Goal: Task Accomplishment & Management: Use online tool/utility

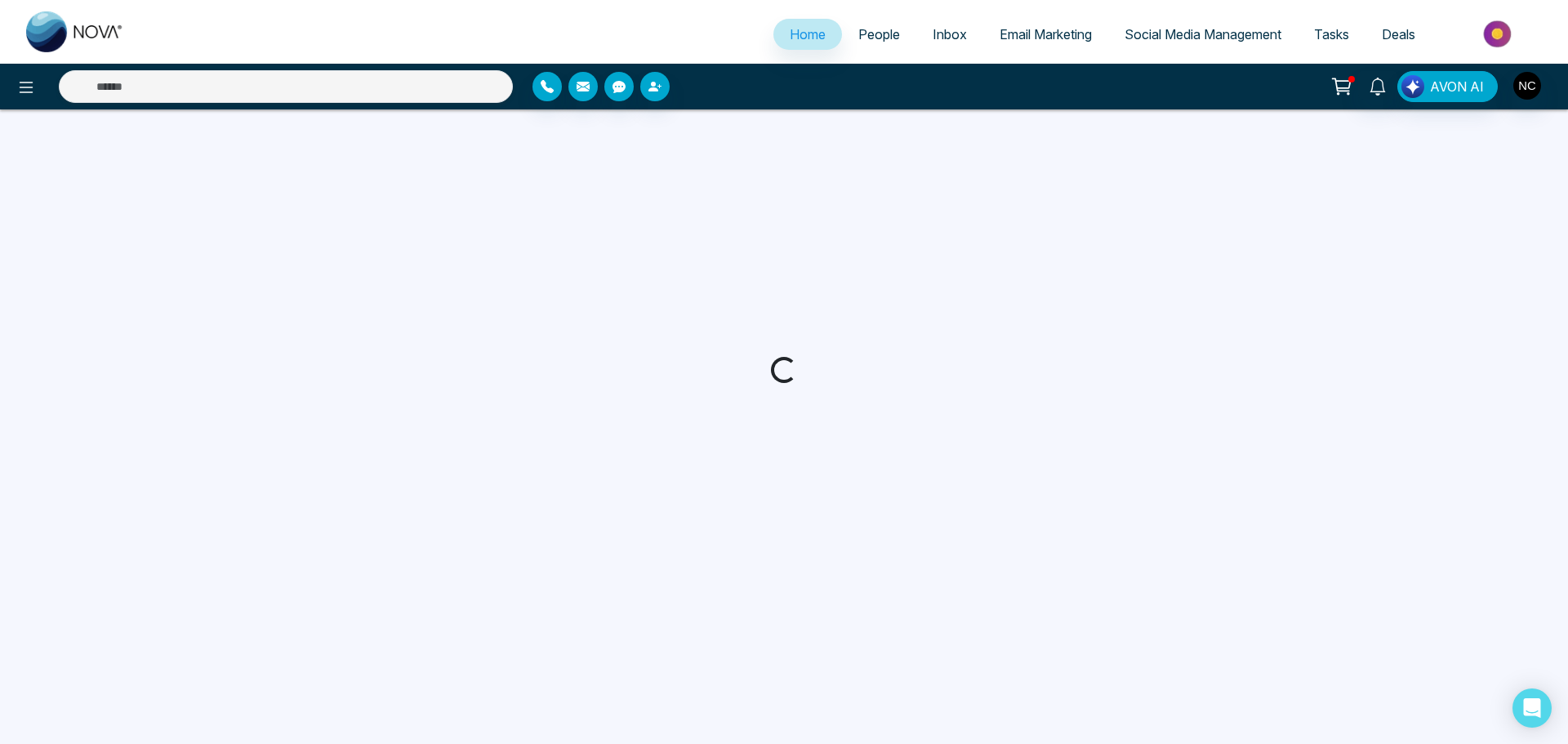
select select "*"
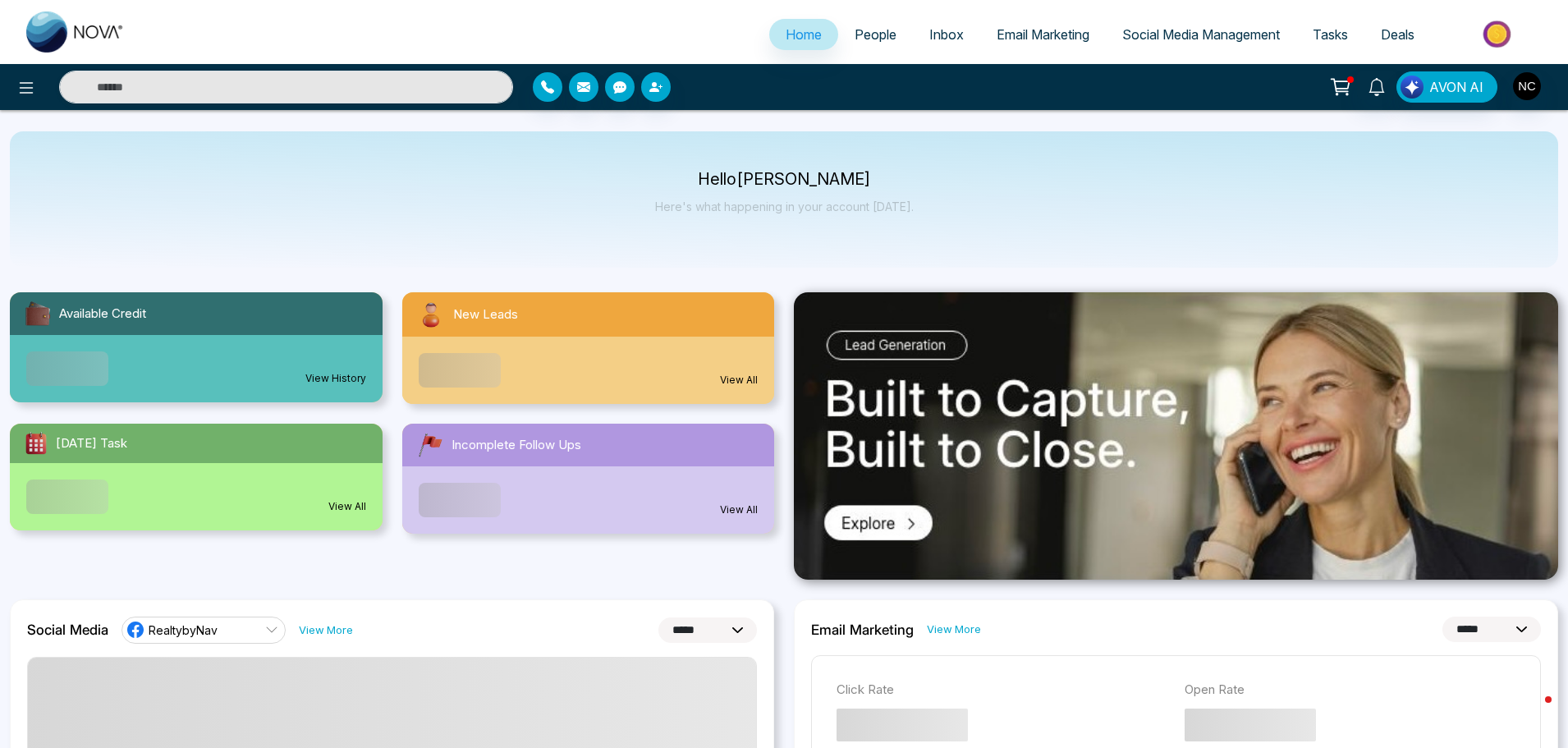
click at [1045, 36] on span "Email Marketing" at bounding box center [1043, 34] width 92 height 16
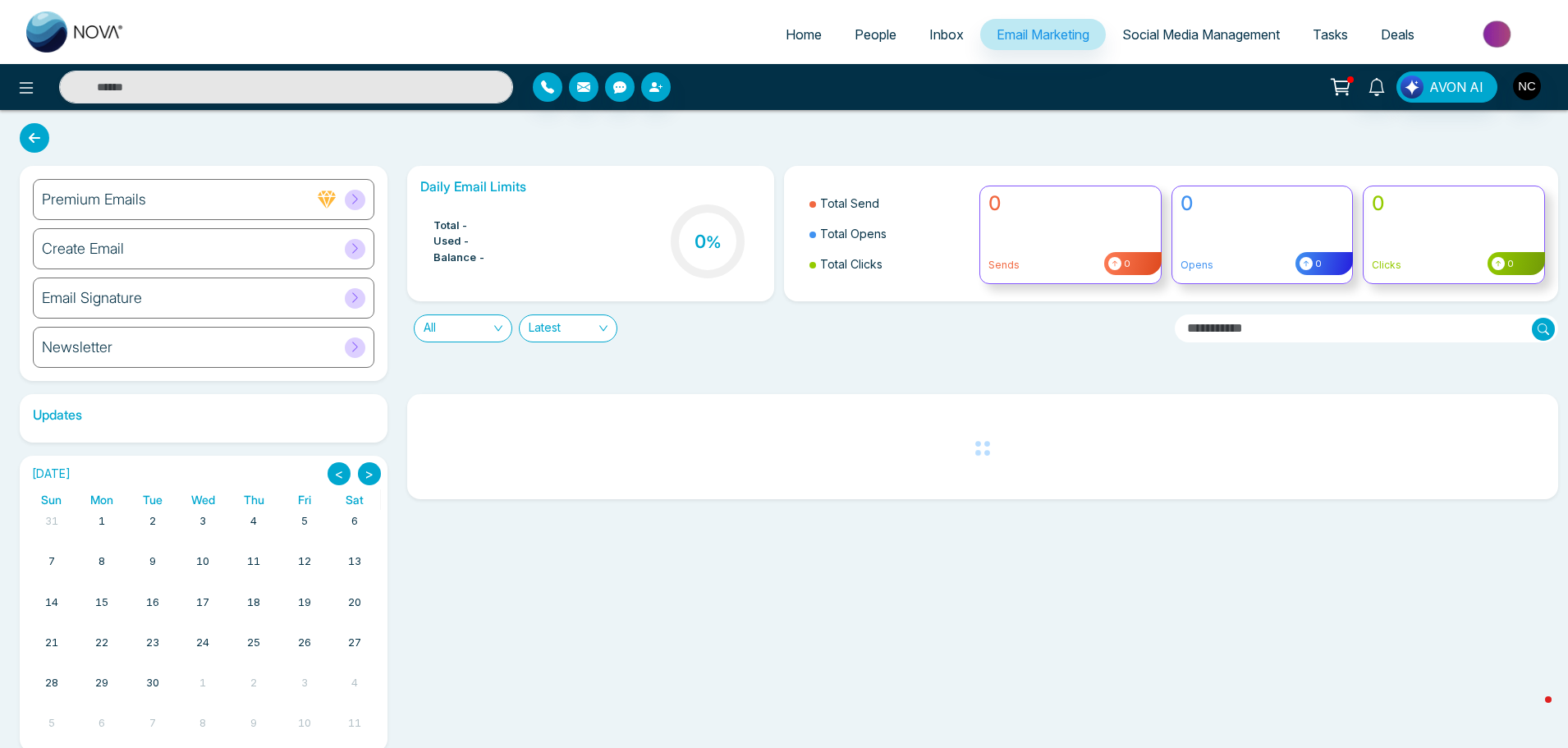
click at [306, 252] on div "Create Email" at bounding box center [204, 249] width 341 height 41
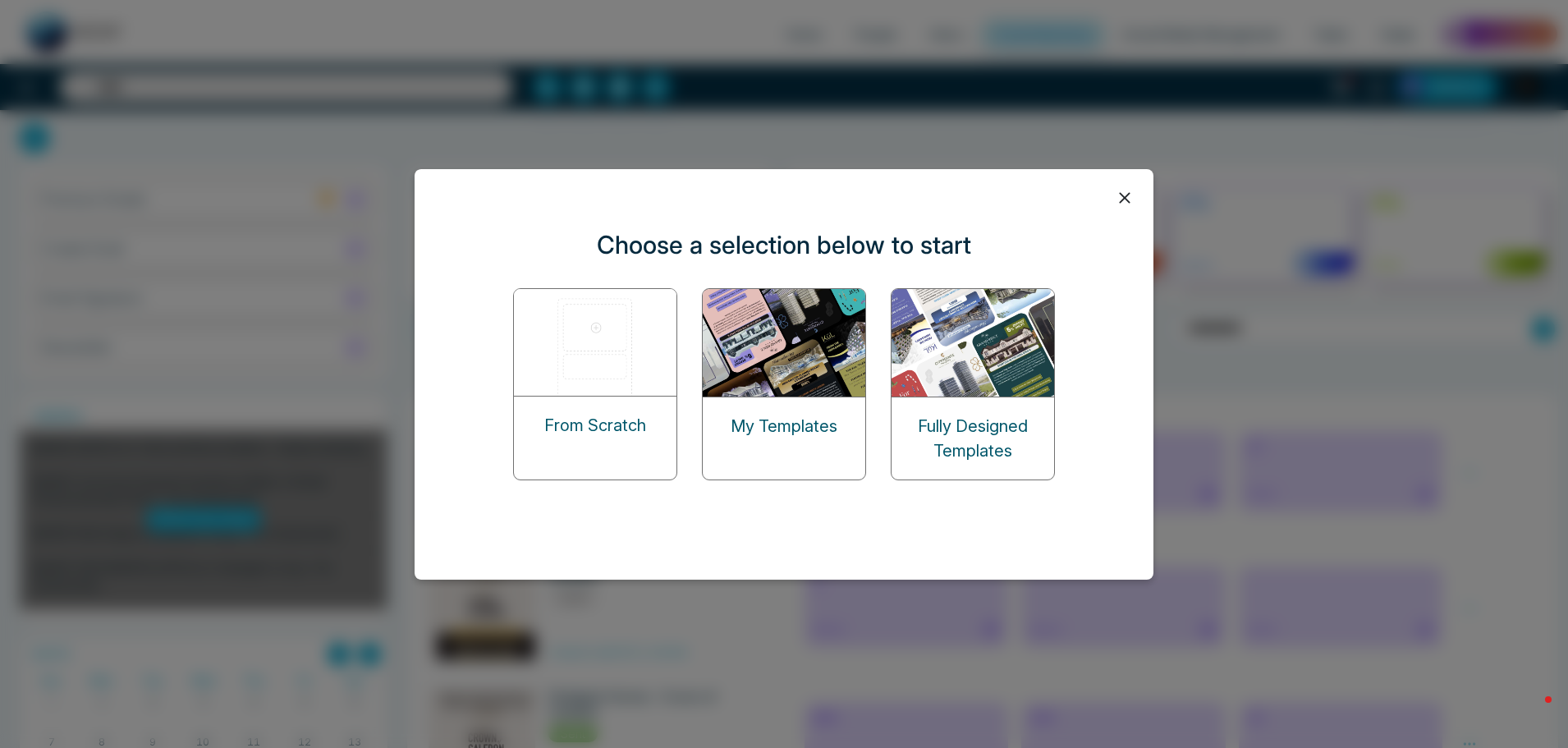
click at [778, 423] on p "My Templates" at bounding box center [783, 426] width 106 height 24
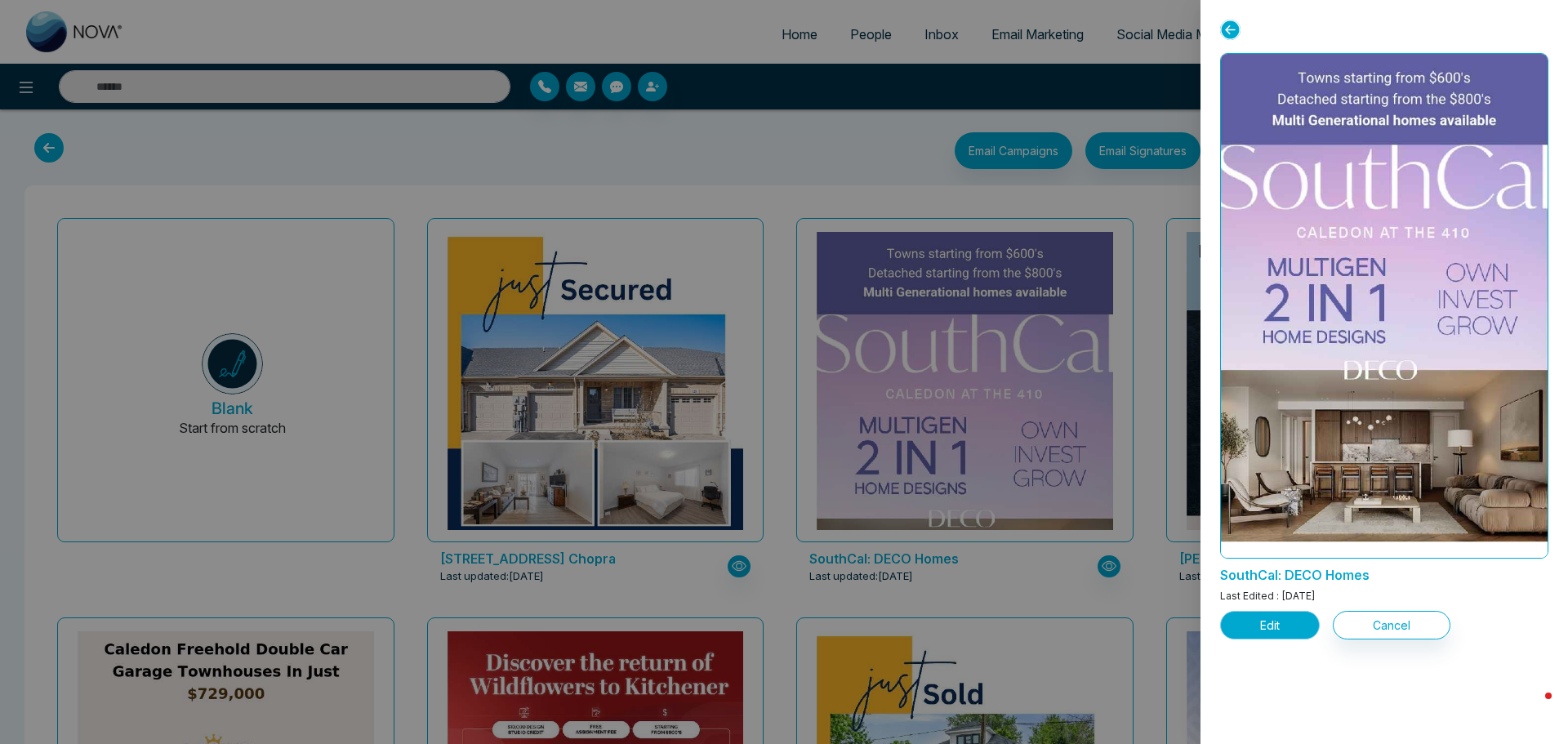
click at [1262, 628] on button "Edit" at bounding box center [1270, 625] width 99 height 28
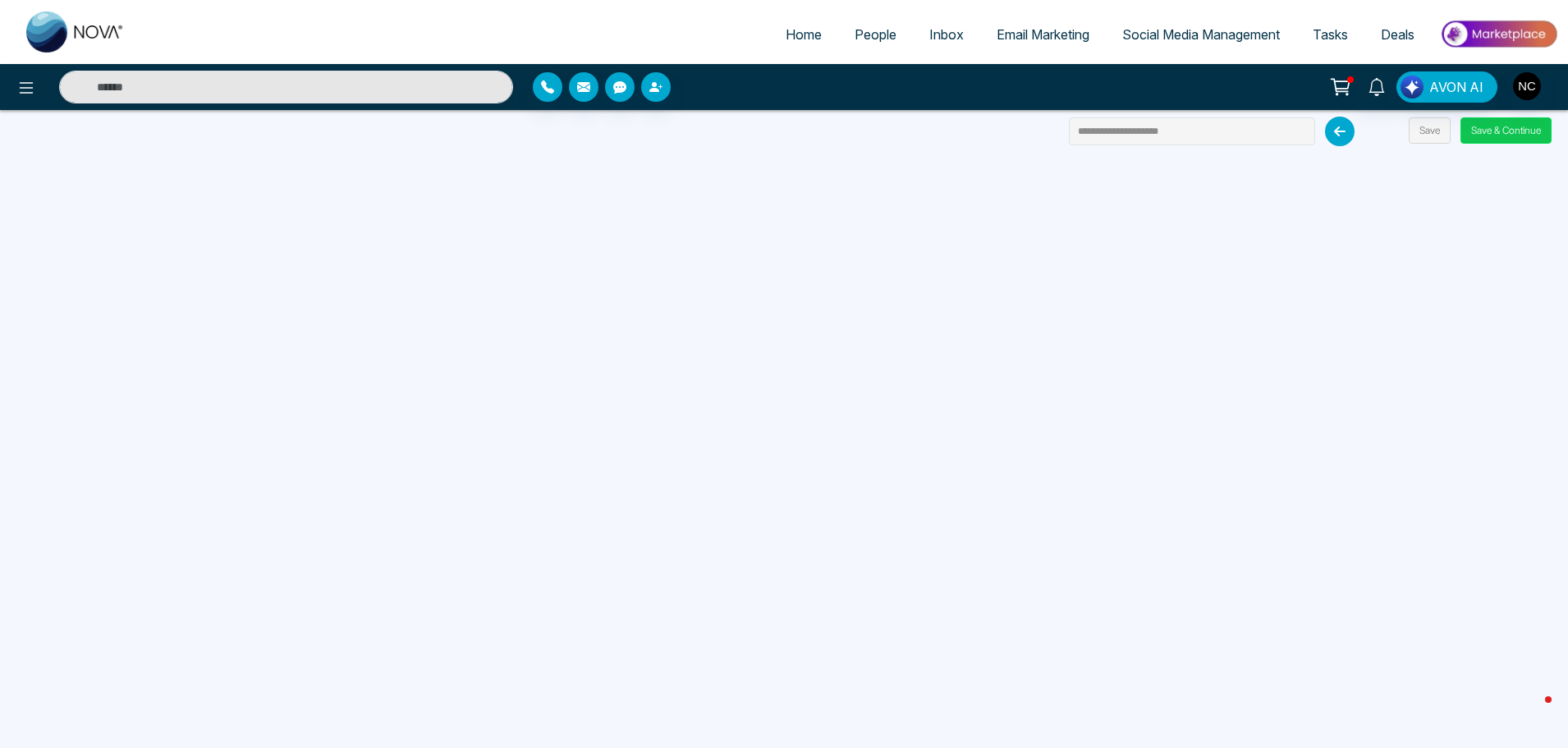
click at [1531, 131] on button "Save & Continue" at bounding box center [1506, 131] width 91 height 26
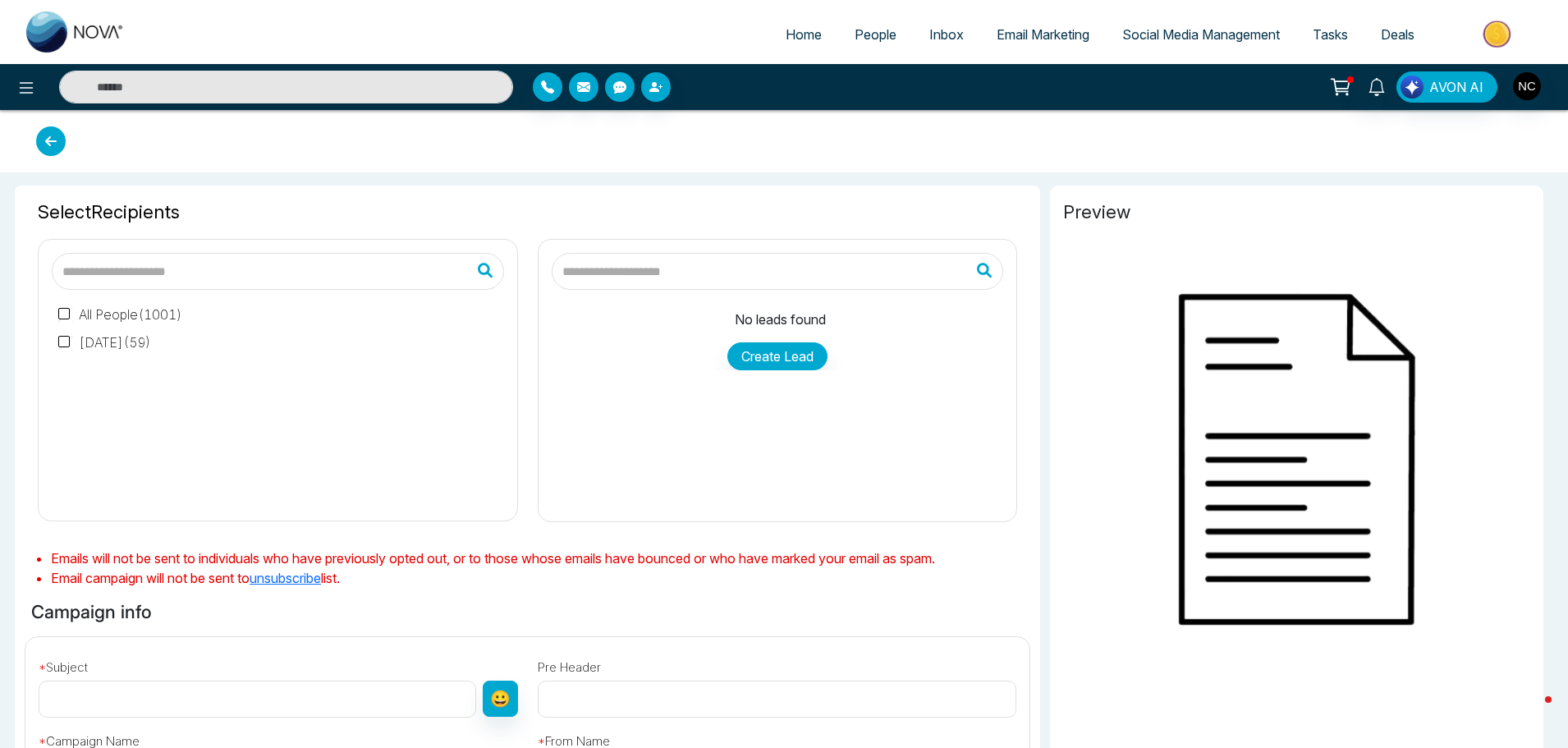
type input "**********"
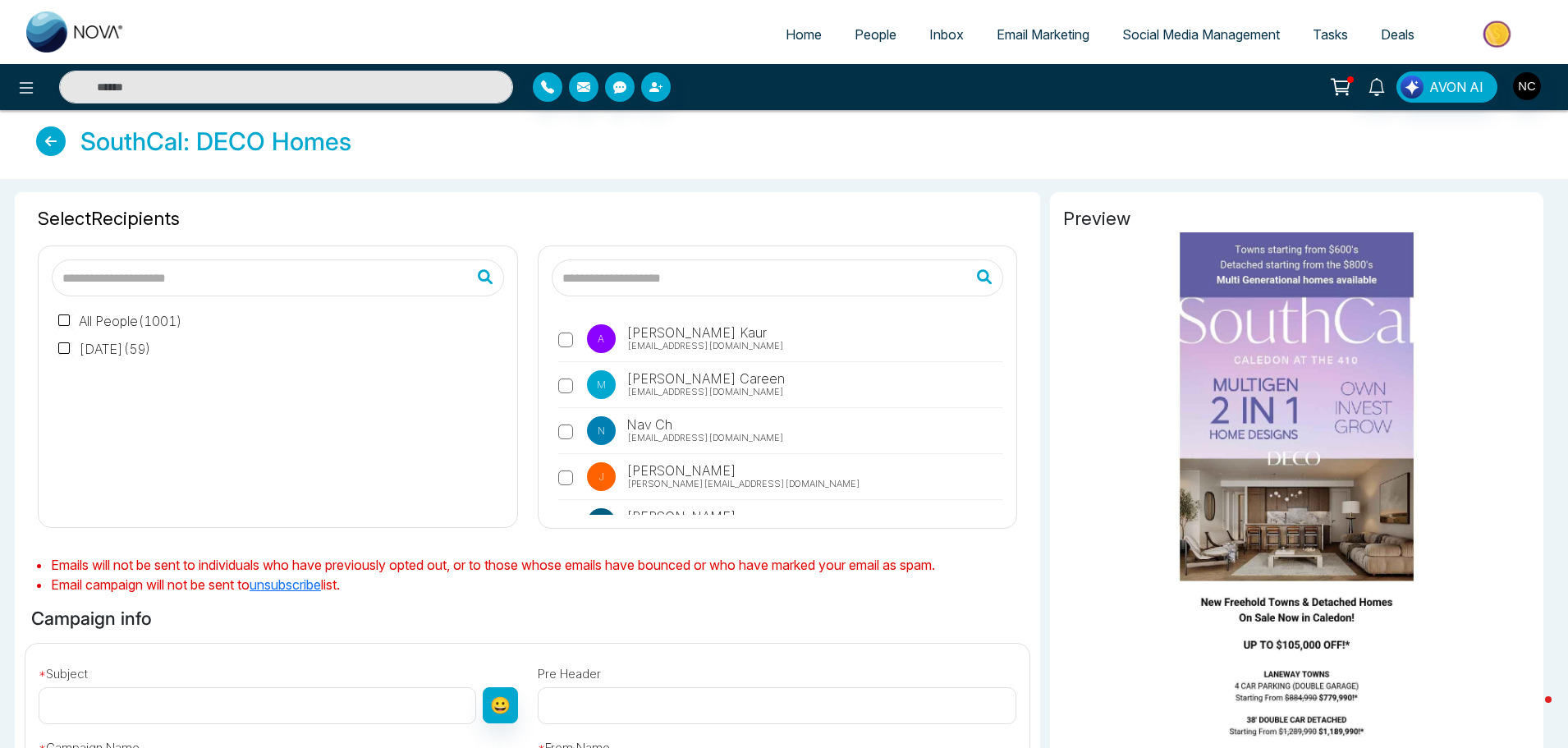
click at [80, 321] on label "All People ( 1001 )" at bounding box center [121, 320] width 124 height 20
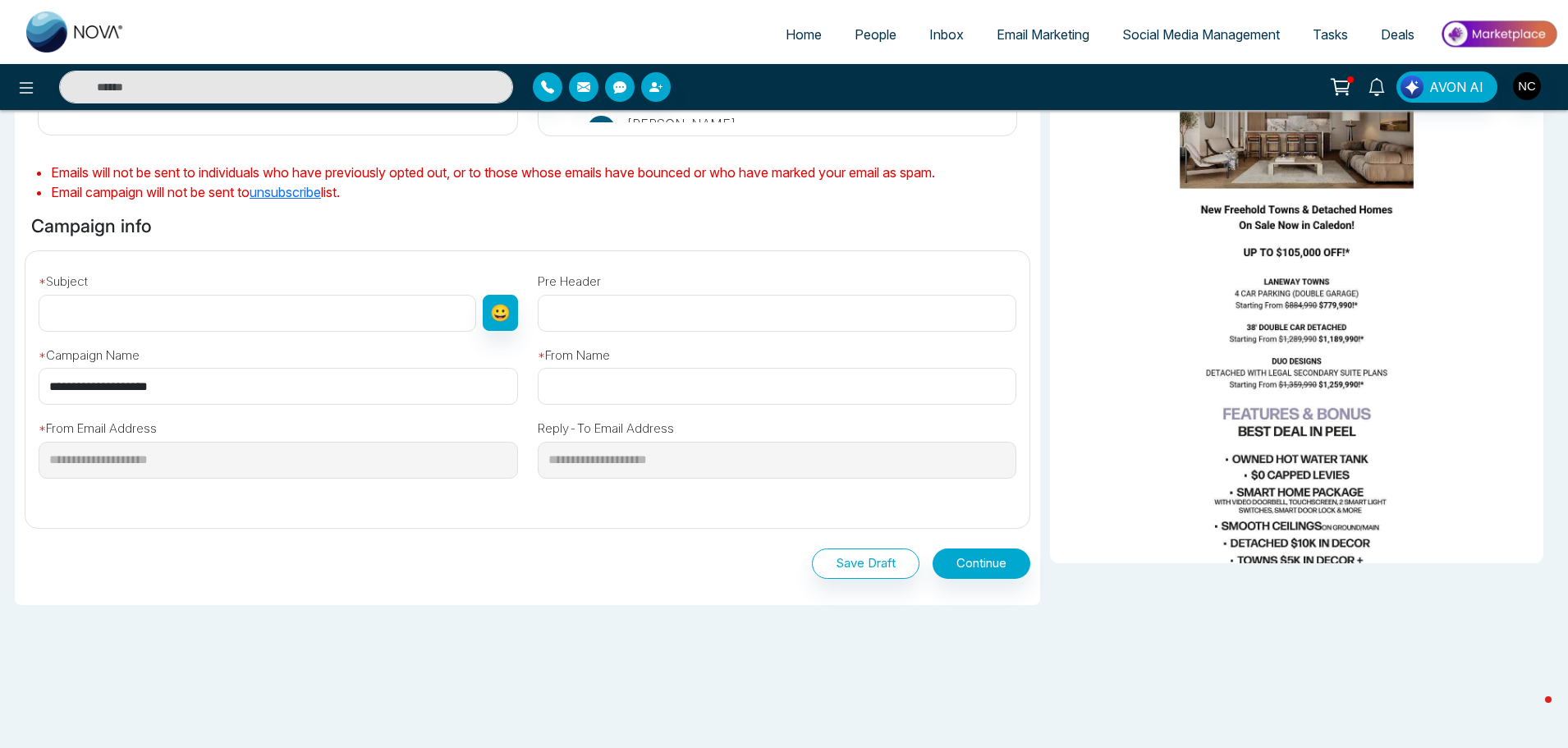
scroll to position [390, 0]
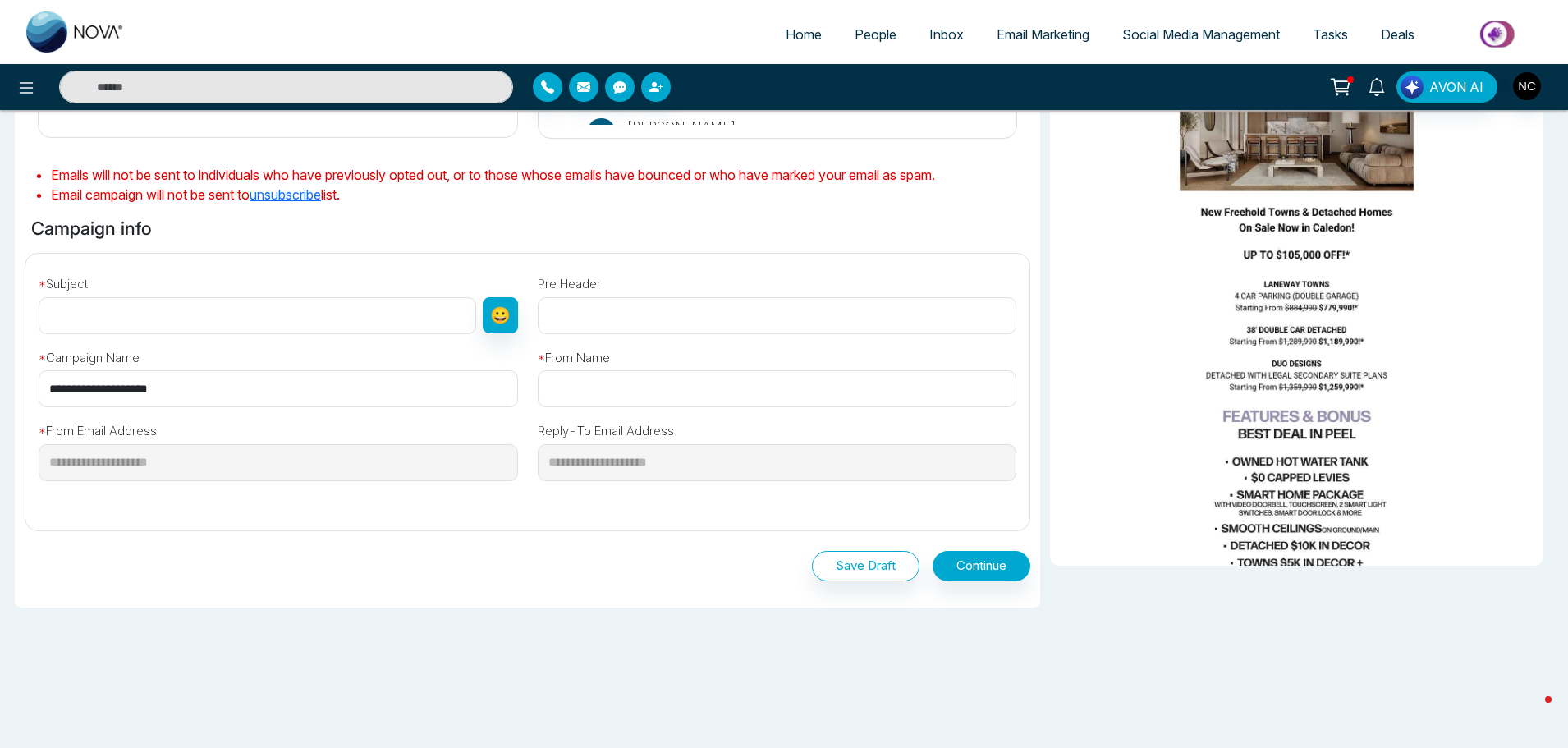
click at [194, 316] on input "text" at bounding box center [257, 315] width 437 height 37
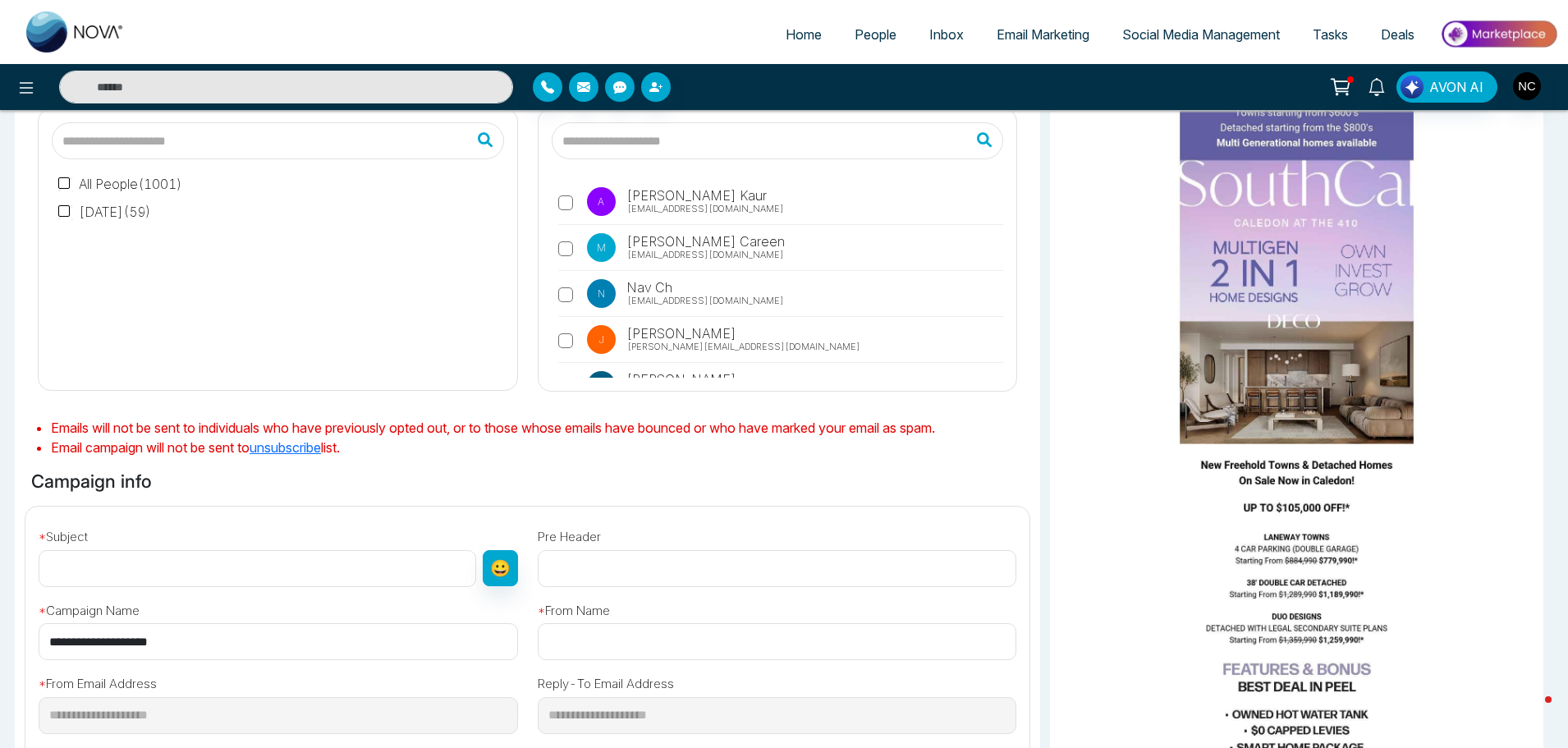
scroll to position [137, 0]
type input "*"
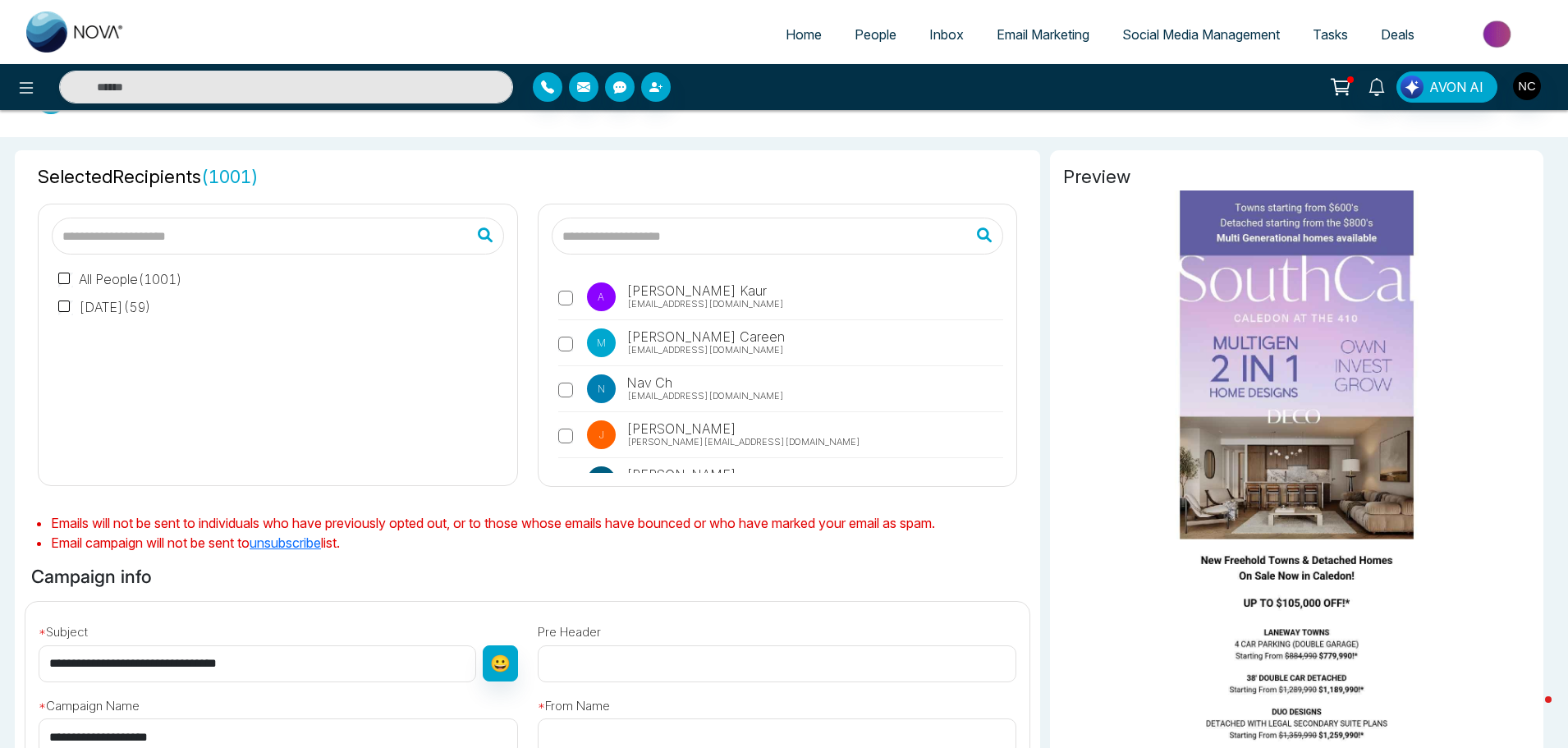
click at [119, 663] on input "**********" at bounding box center [257, 663] width 437 height 37
click at [338, 678] on input "**********" at bounding box center [257, 663] width 437 height 37
type input "**********"
click at [645, 673] on input "text" at bounding box center [777, 663] width 480 height 37
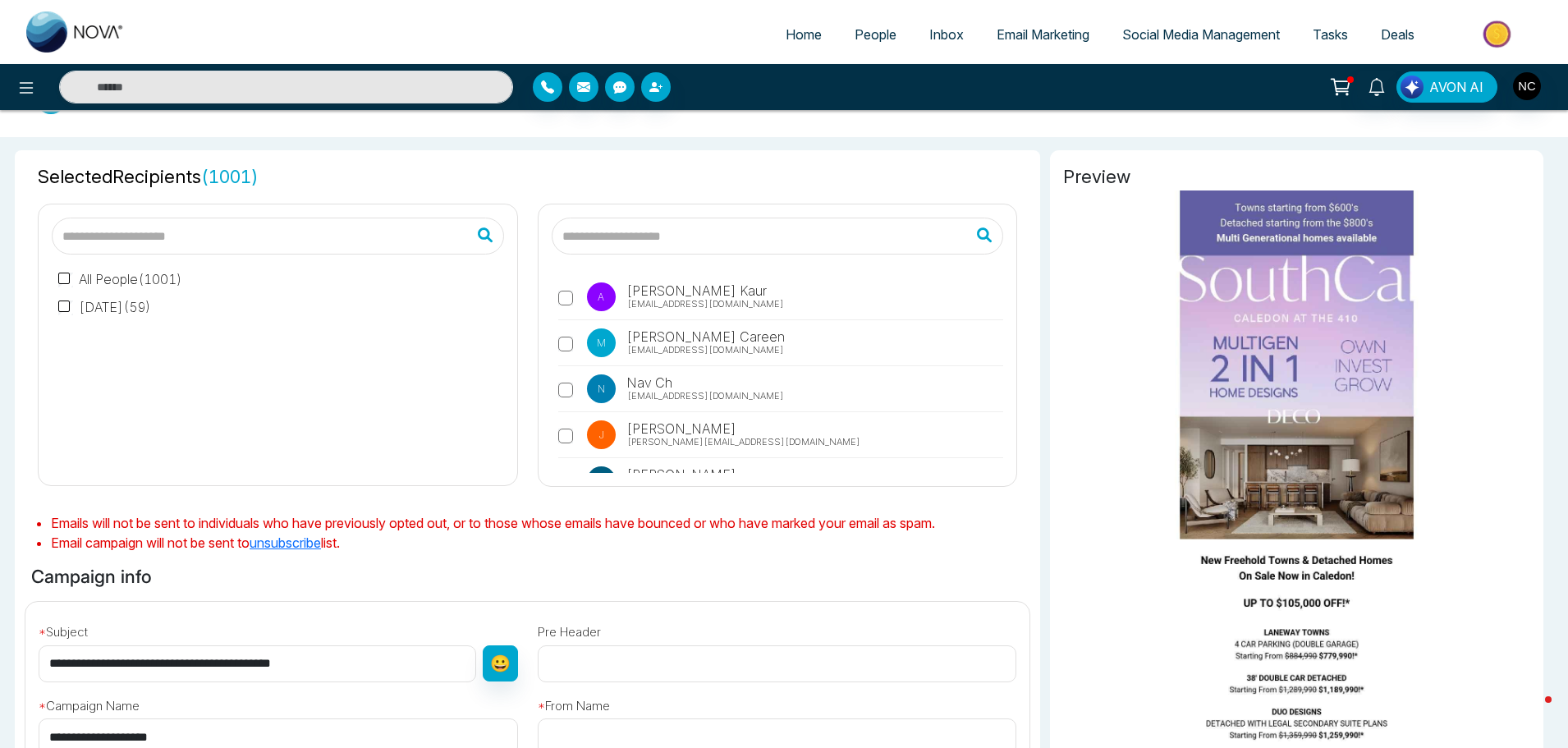
scroll to position [241, 0]
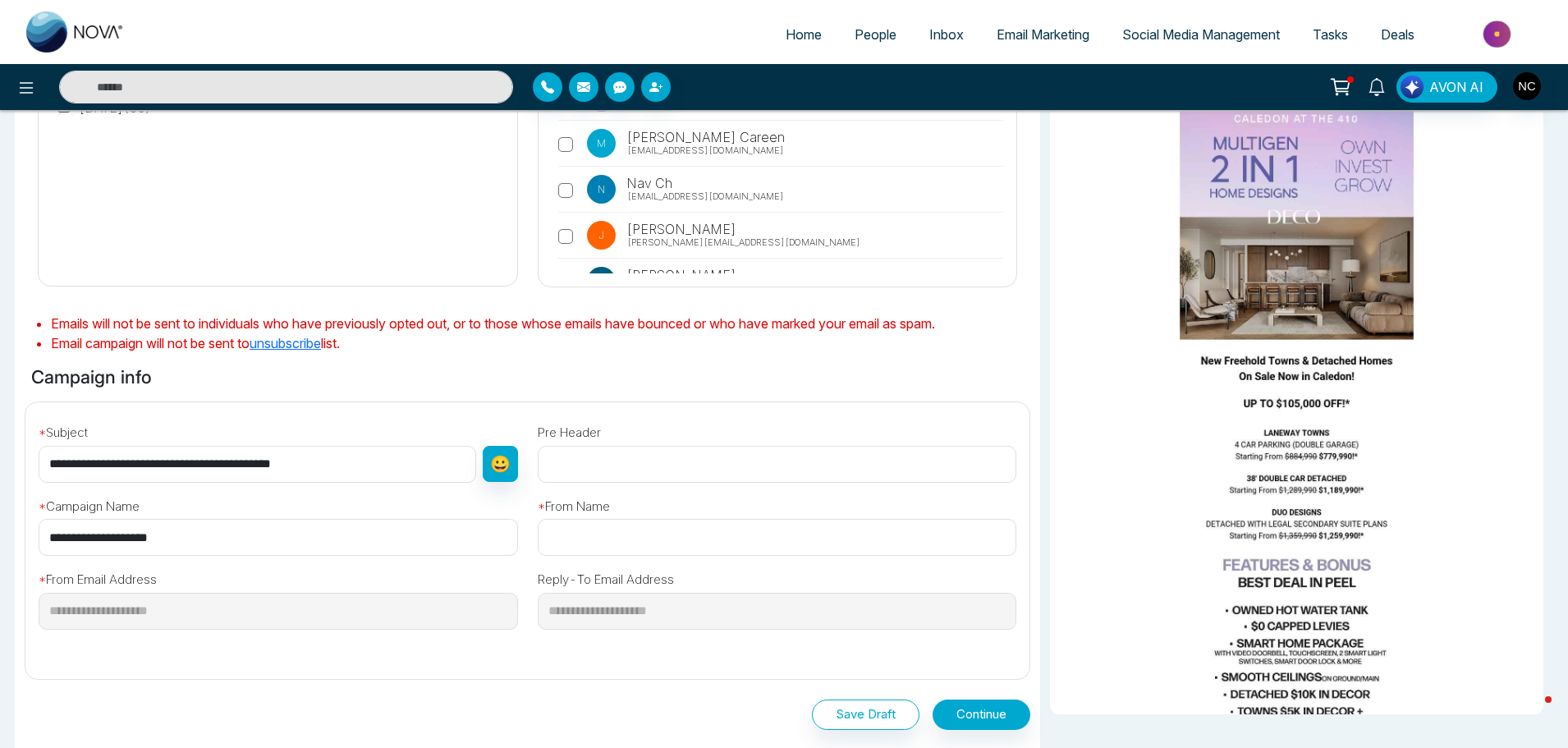
click at [589, 530] on input "text" at bounding box center [777, 537] width 480 height 37
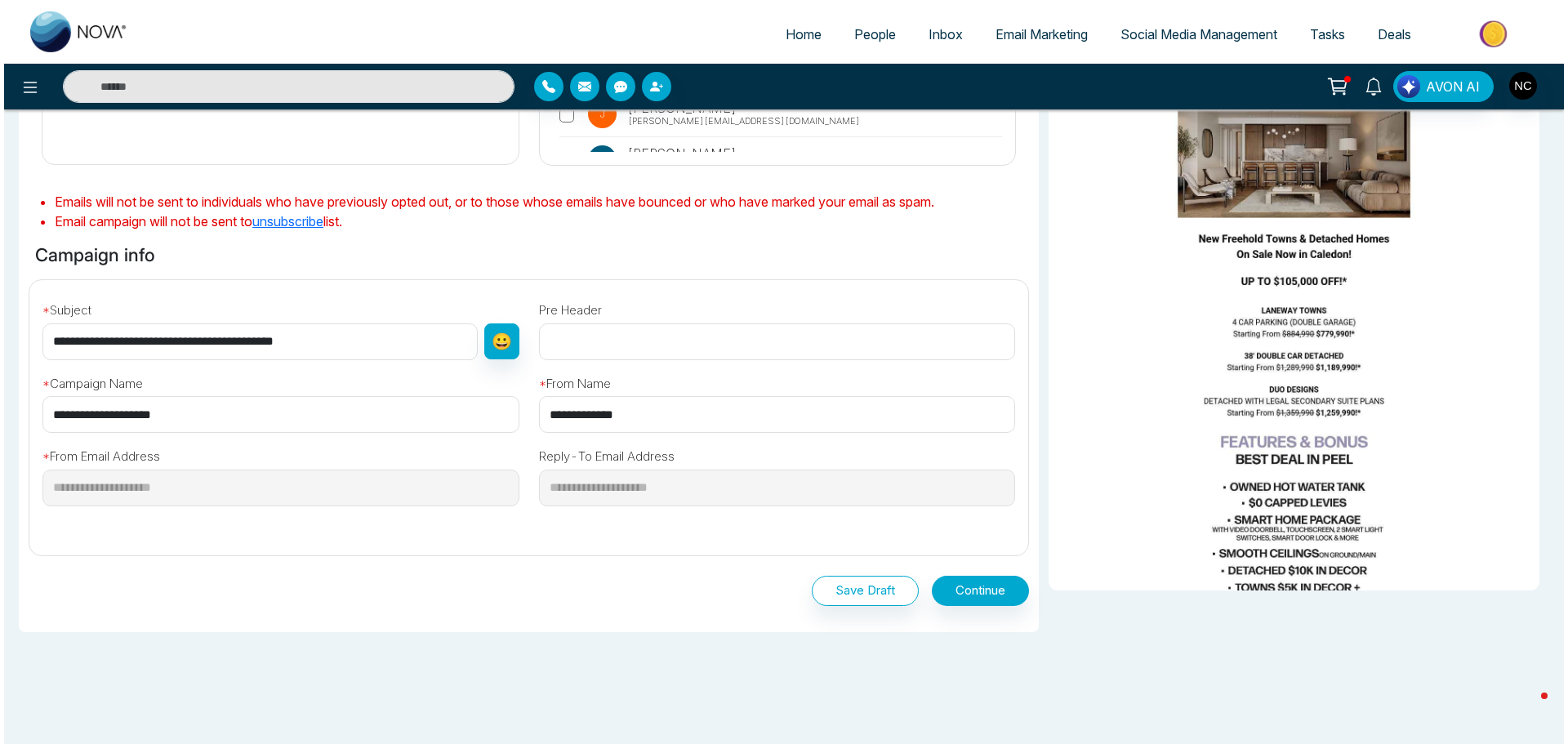
scroll to position [361, 0]
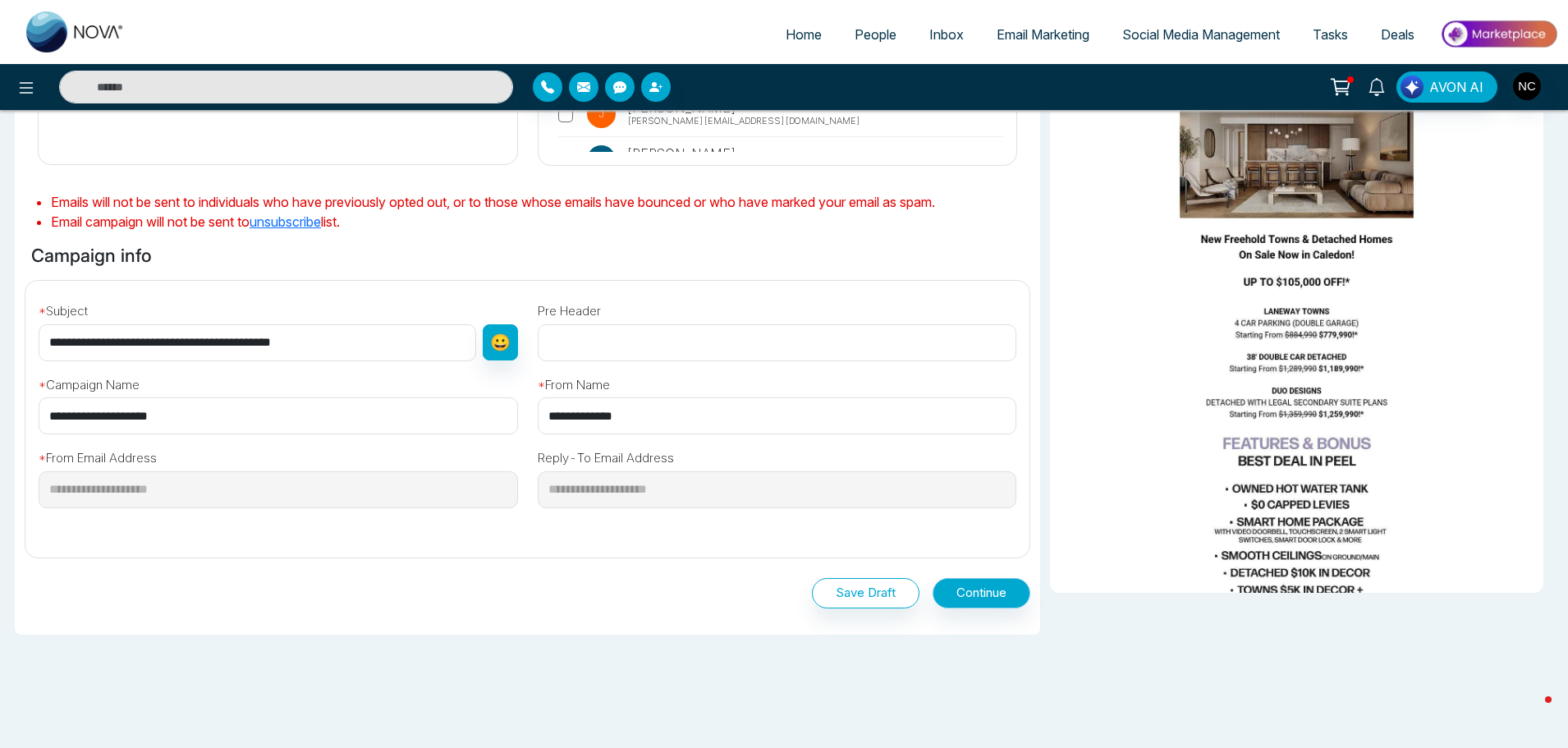
type input "**********"
click at [972, 597] on button "Continue" at bounding box center [982, 593] width 98 height 30
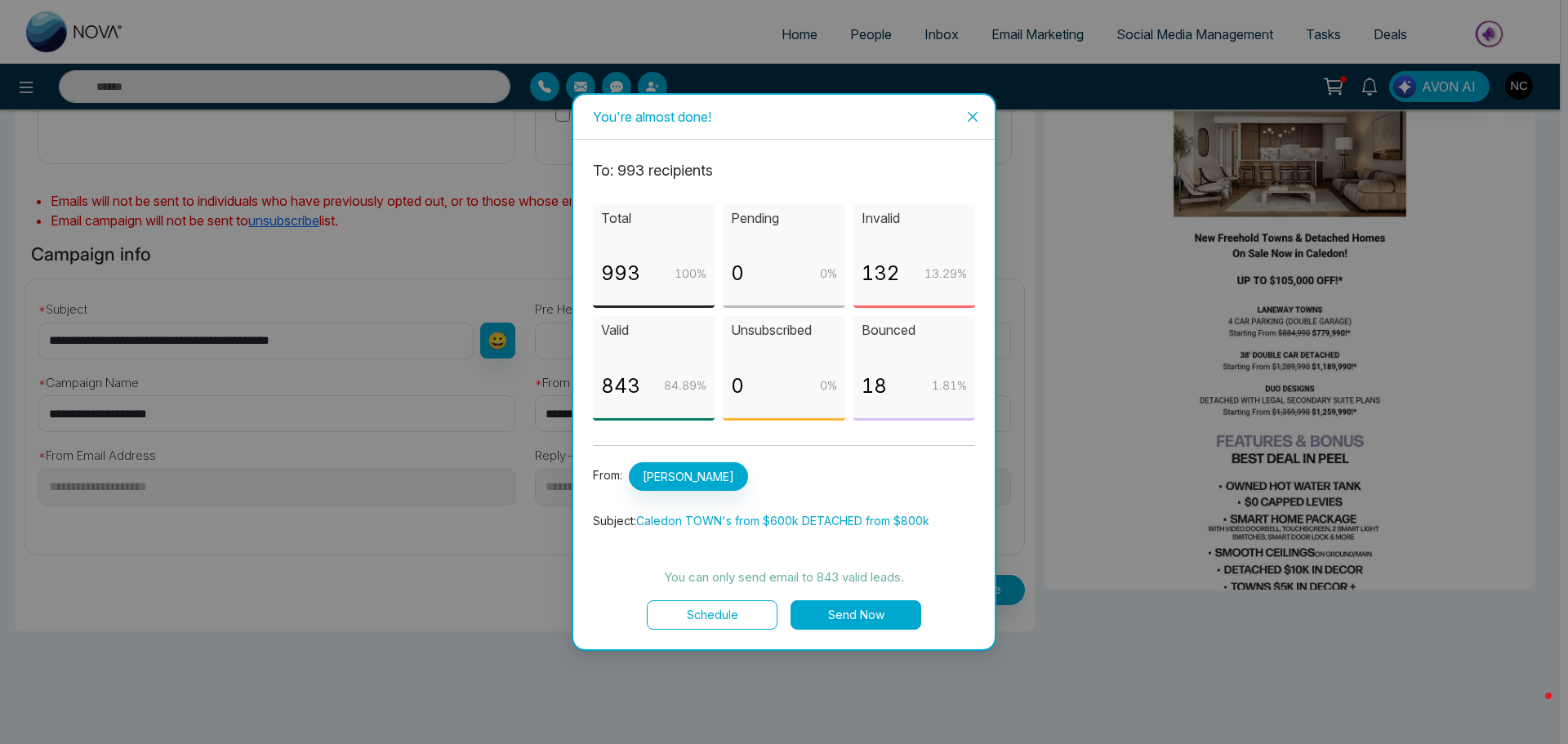
click at [742, 609] on button "Schedule" at bounding box center [711, 614] width 130 height 29
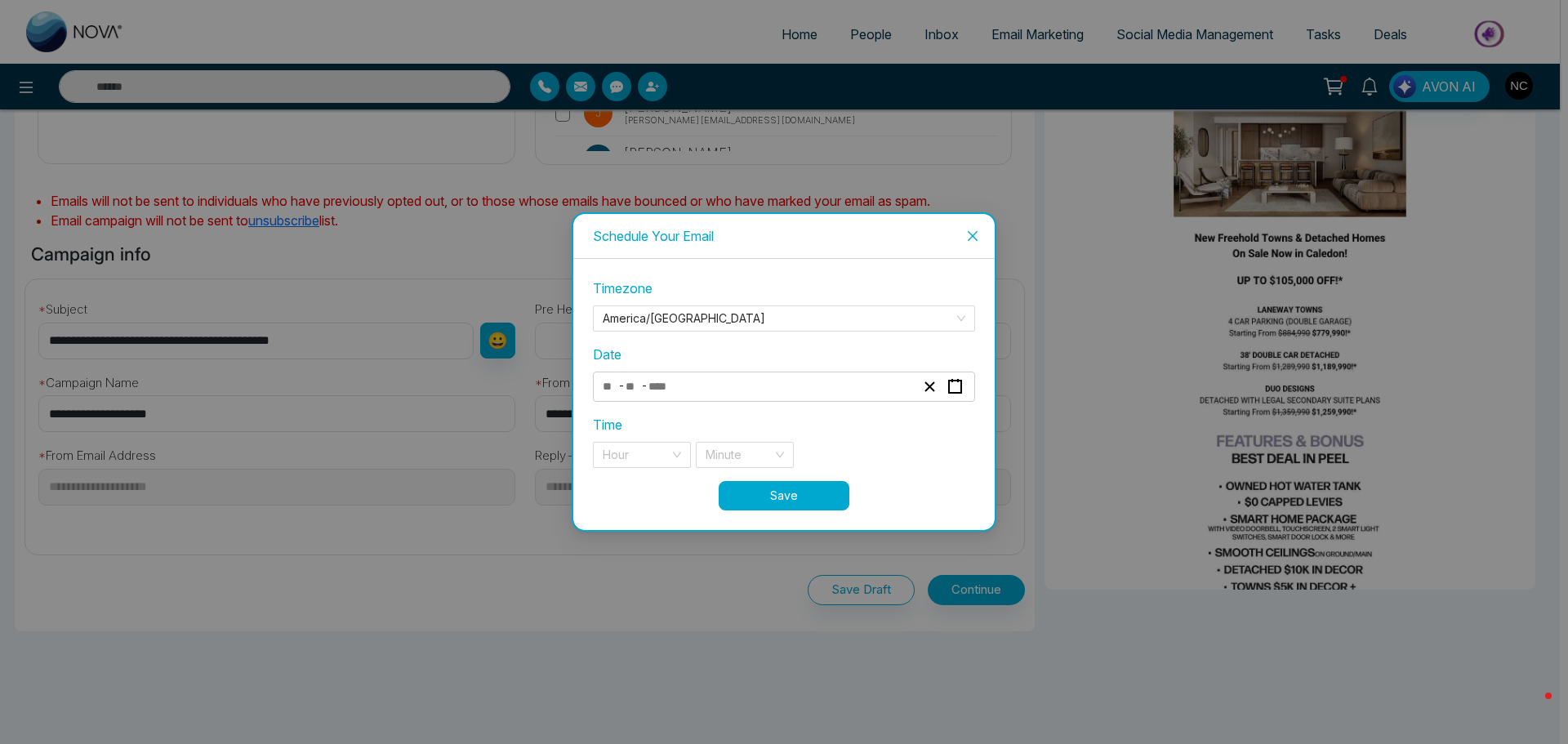
click at [681, 393] on input "number" at bounding box center [665, 387] width 35 height 22
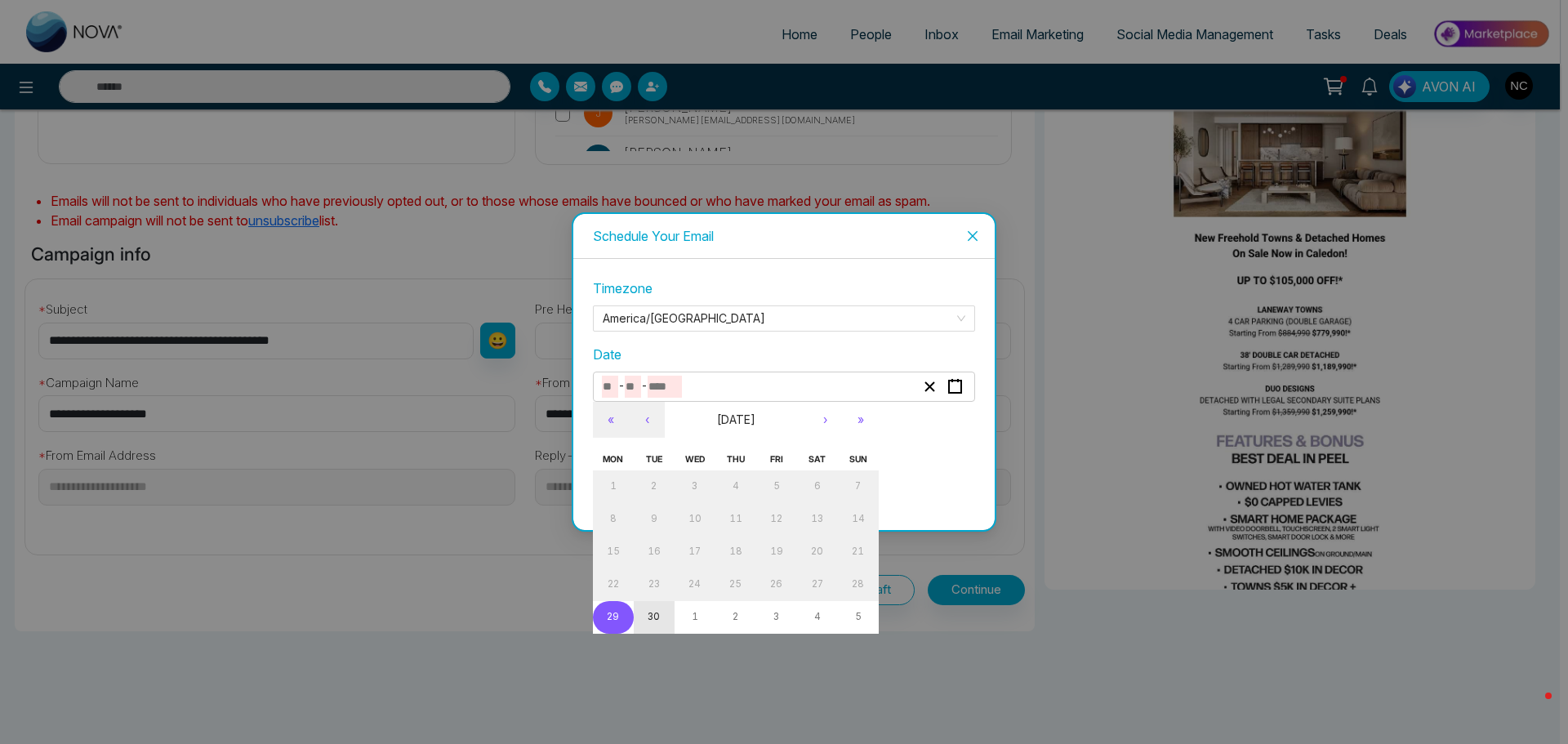
click at [655, 609] on button "30" at bounding box center [654, 617] width 41 height 33
type input "*"
type input "**"
type input "****"
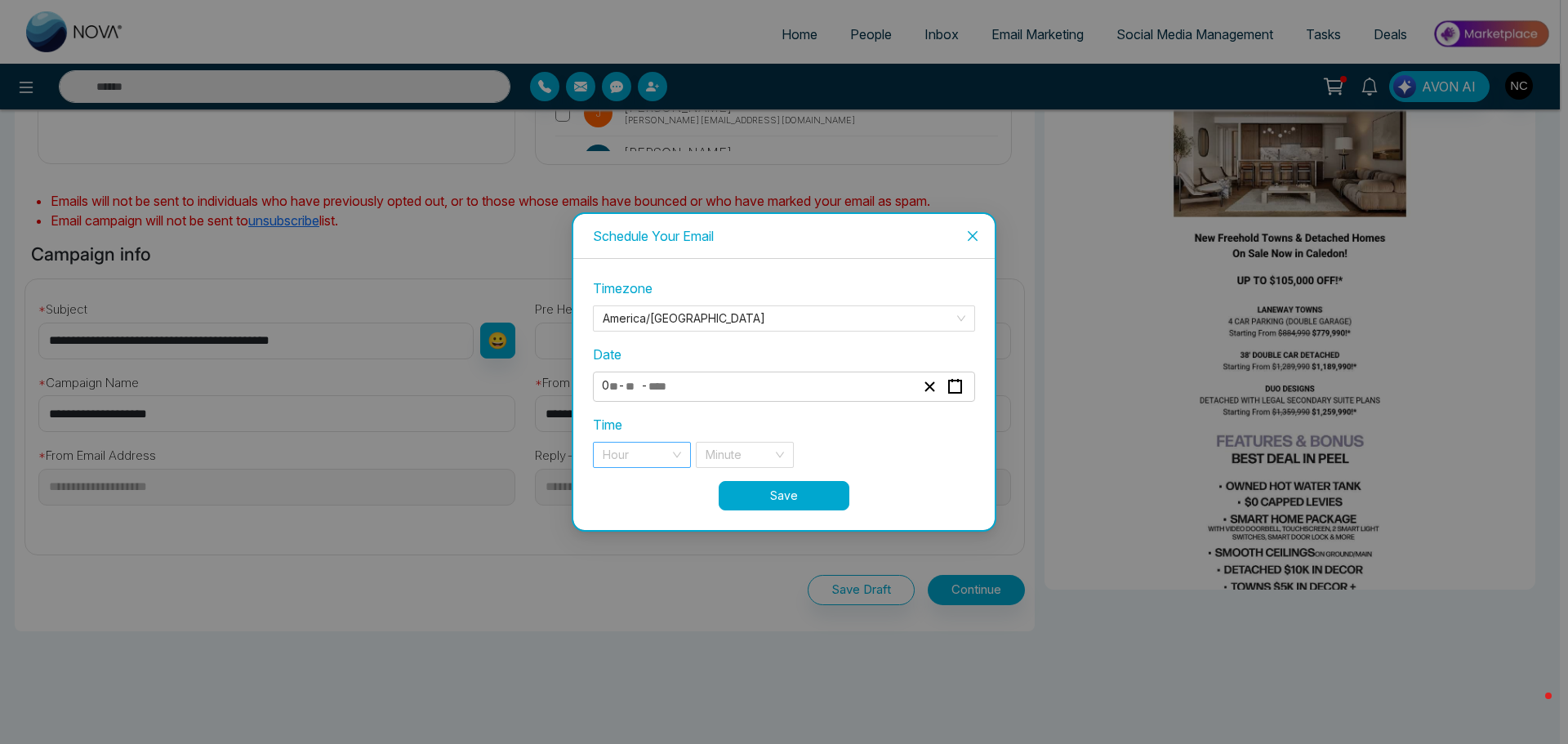
click at [635, 459] on input "search" at bounding box center [635, 454] width 67 height 24
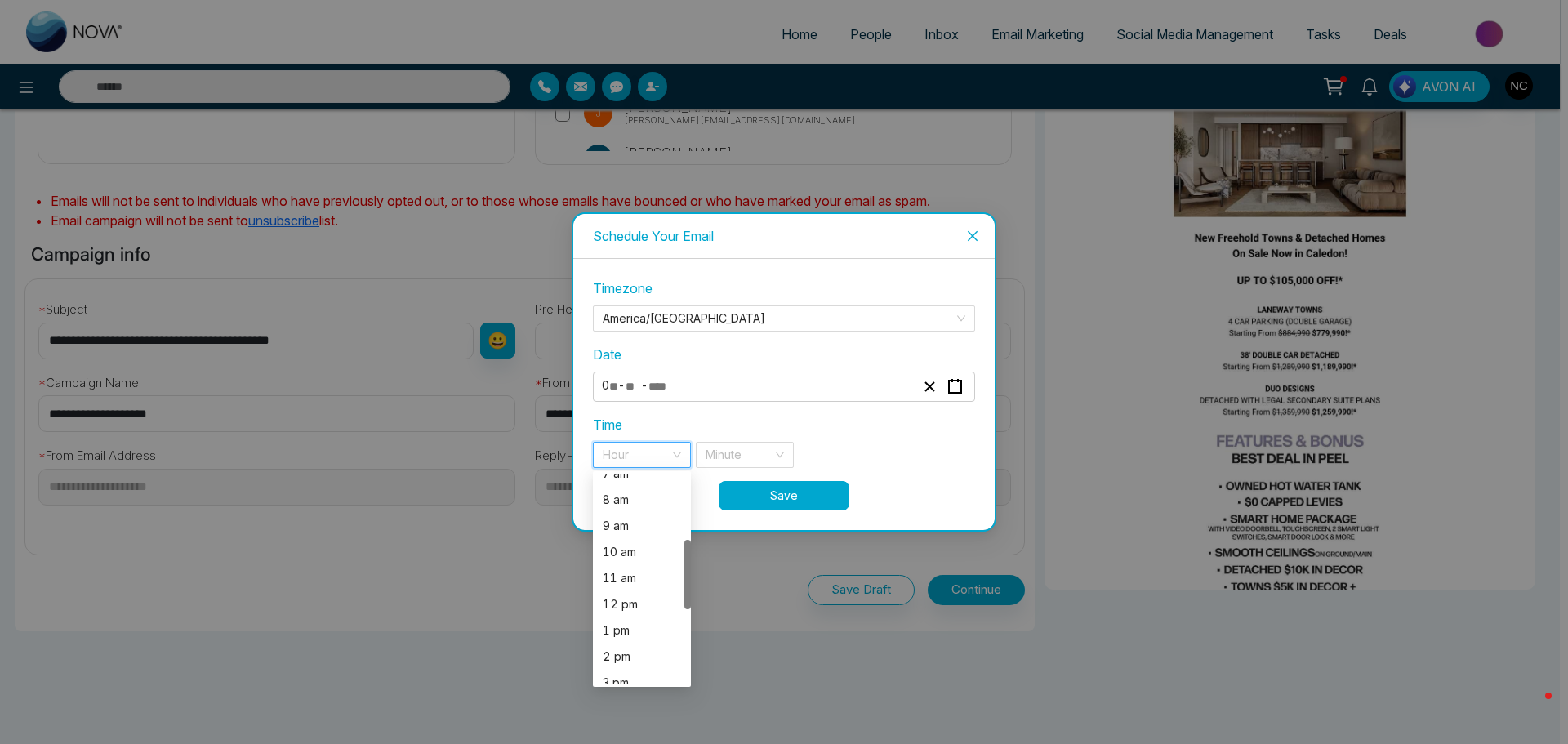
scroll to position [198, 0]
click at [620, 573] on div "11 am" at bounding box center [642, 576] width 79 height 18
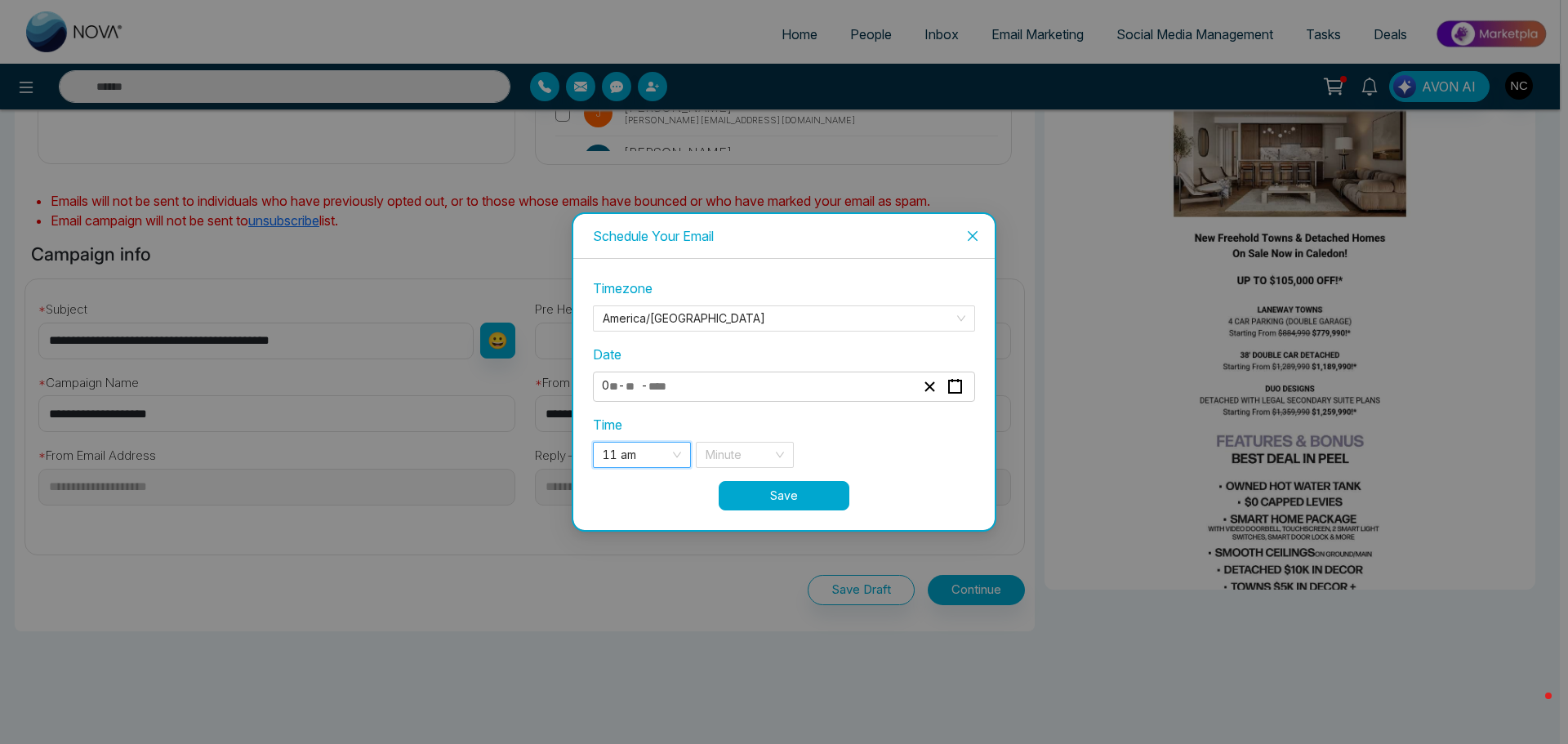
click at [853, 430] on div "Time 11 am 11 am 10 11 12 7 am 8 am 9 am 10 am 11 am 12 pm 1 pm 2 pm 3 pm 4 pm …" at bounding box center [784, 441] width 382 height 53
click at [765, 493] on button "Save" at bounding box center [784, 495] width 130 height 29
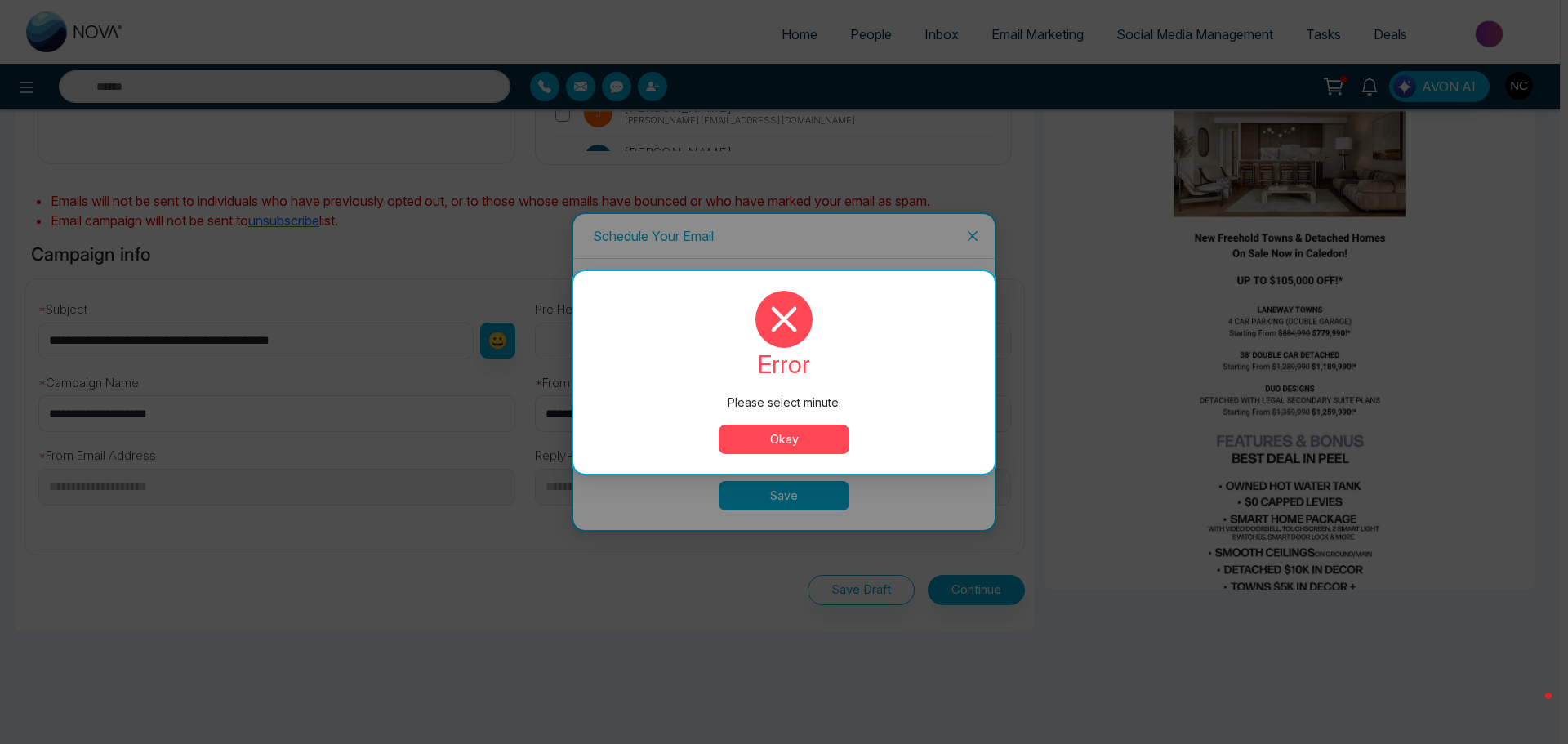
click at [829, 447] on button "Okay" at bounding box center [784, 439] width 130 height 29
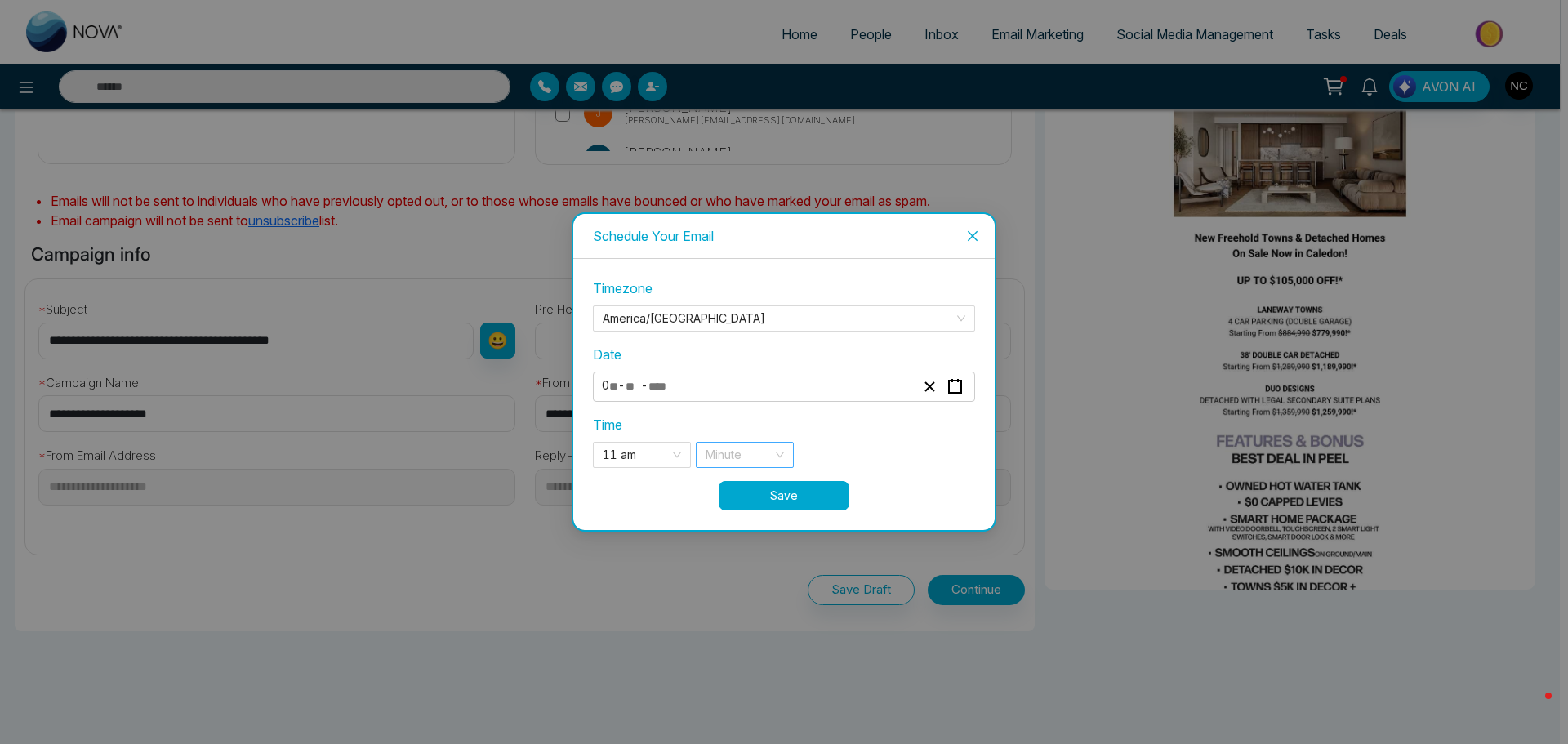
click at [745, 451] on input "search" at bounding box center [739, 454] width 67 height 24
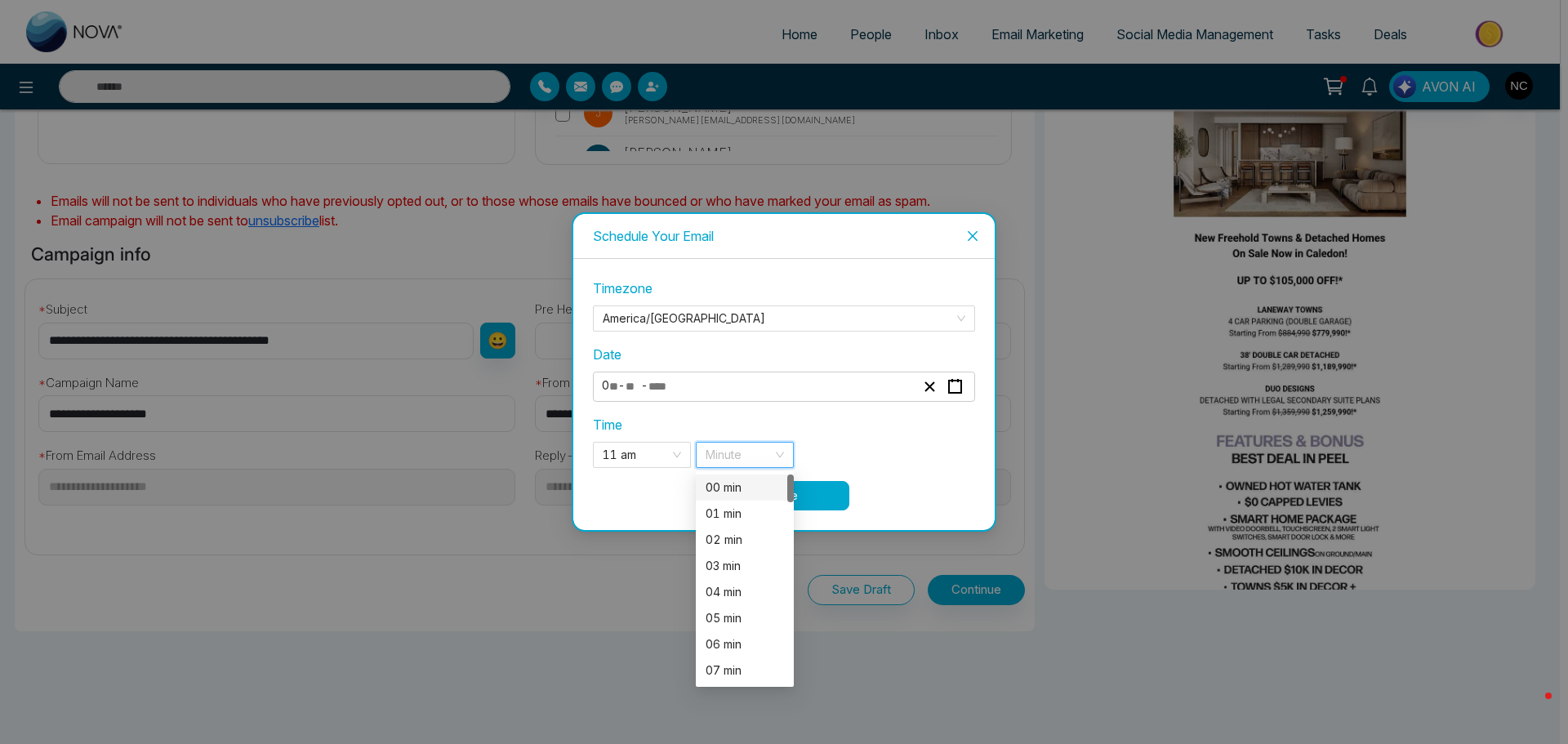
click at [744, 491] on div "00 min" at bounding box center [745, 487] width 79 height 18
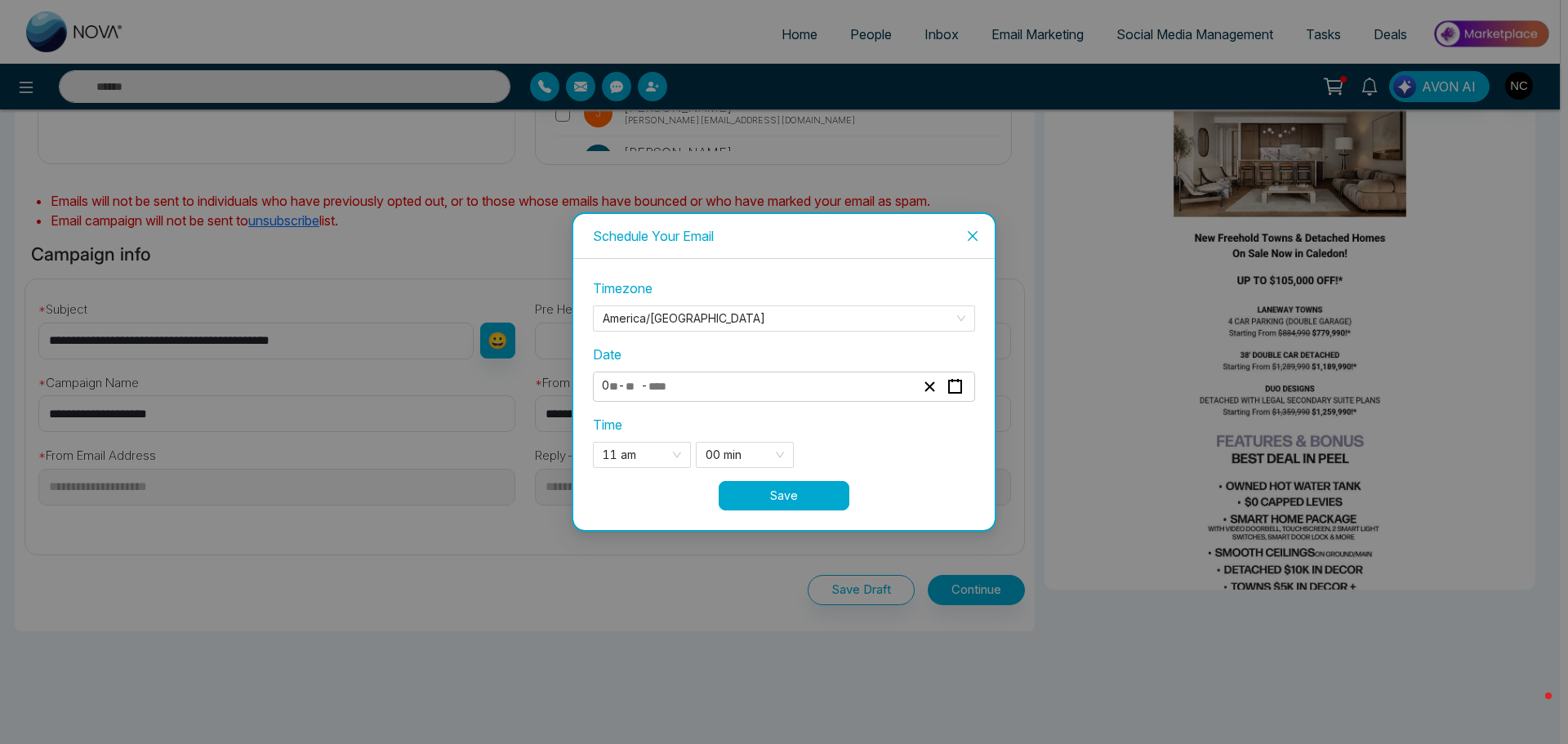
click at [815, 492] on button "Save" at bounding box center [784, 495] width 130 height 29
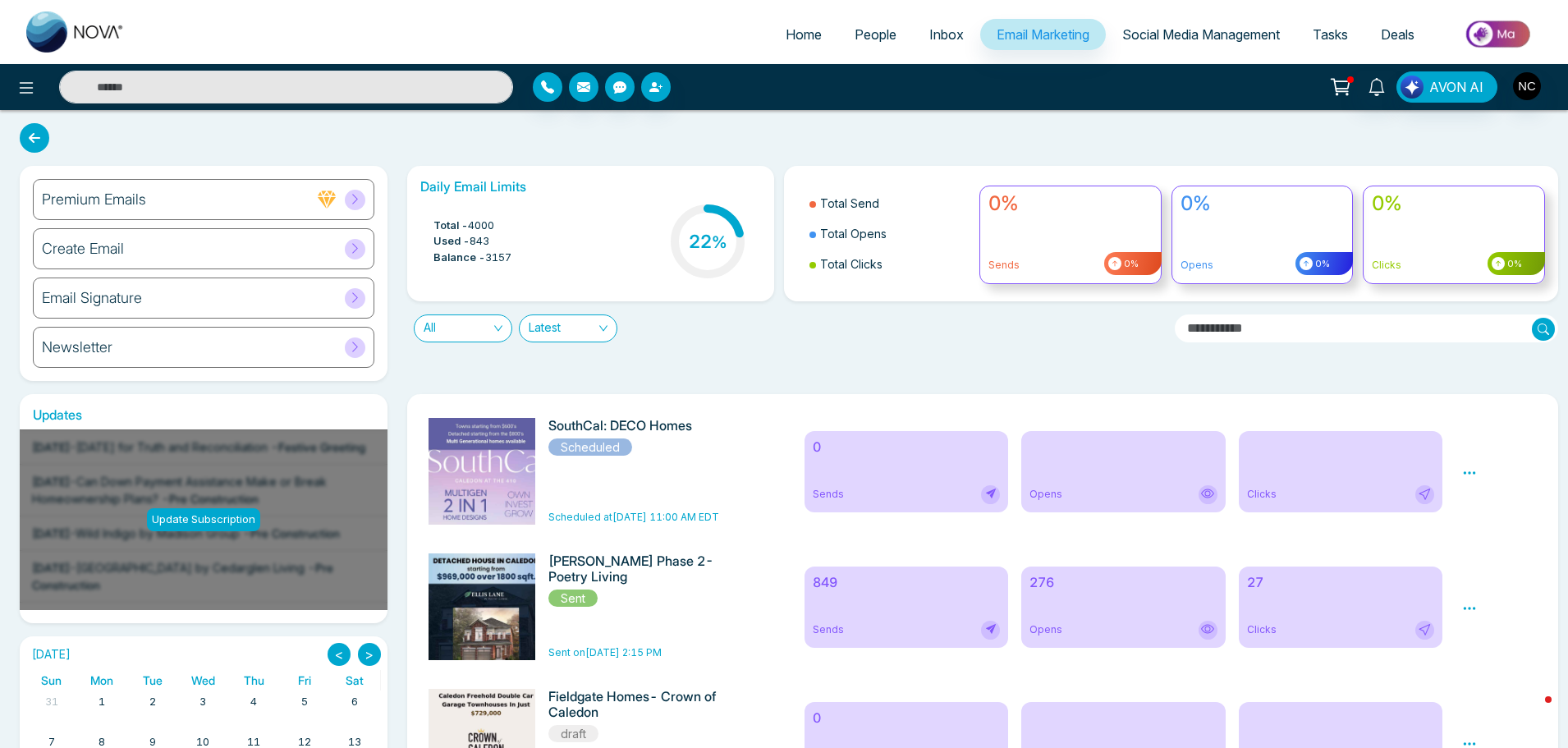
click at [1188, 36] on span "Social Media Management" at bounding box center [1200, 34] width 157 height 16
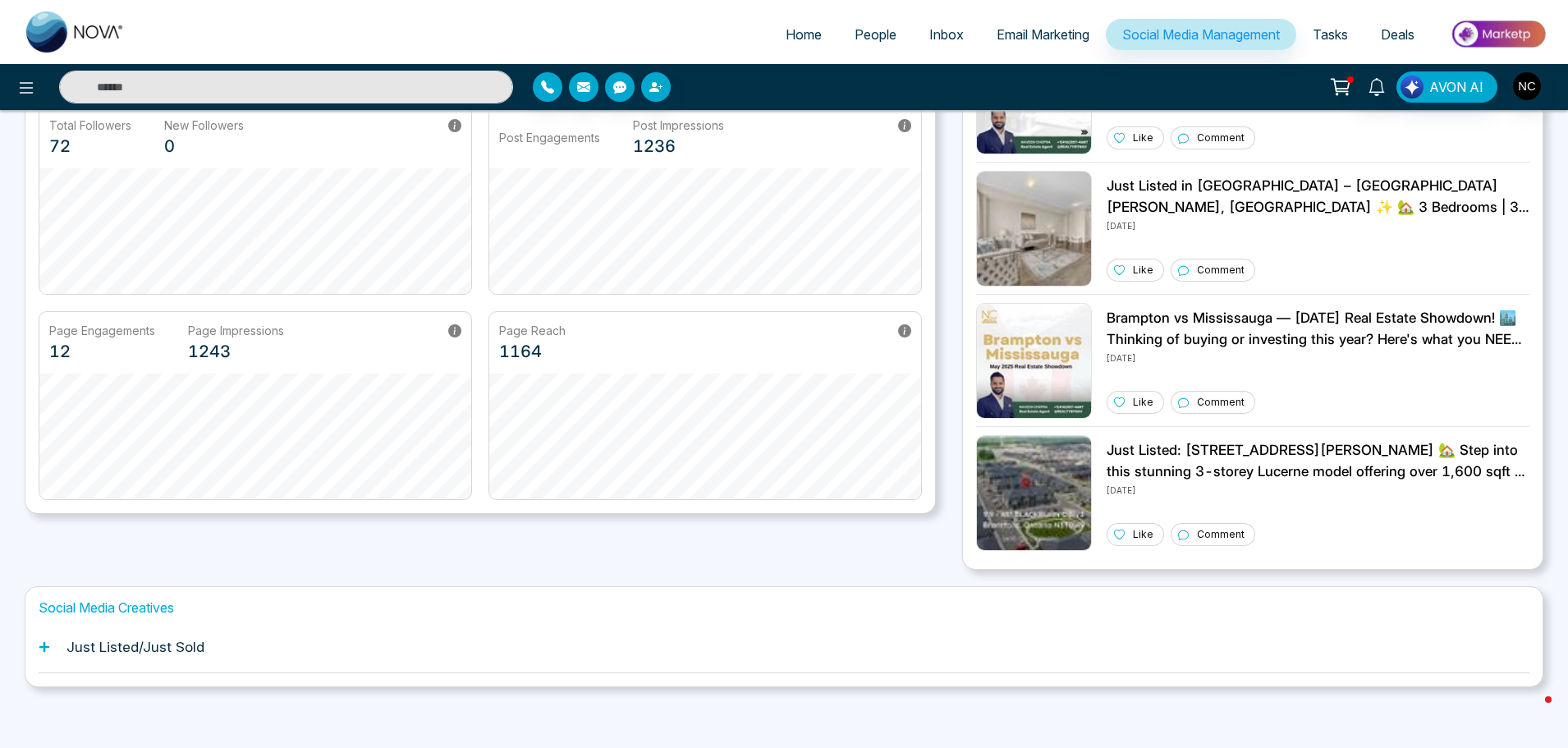
scroll to position [157, 0]
click at [124, 650] on h1 "Just Listed/Just Sold" at bounding box center [136, 645] width 138 height 16
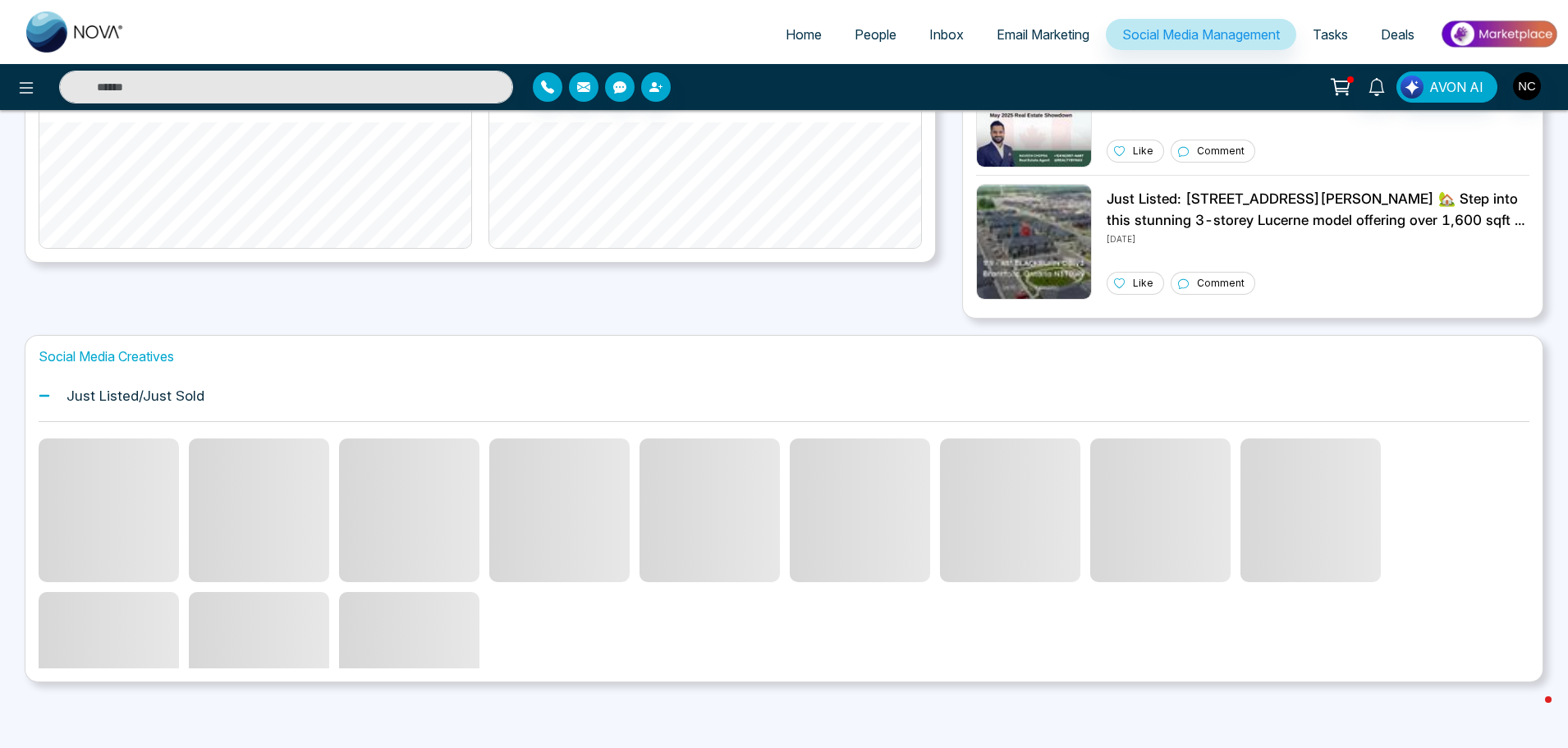
scroll to position [338, 0]
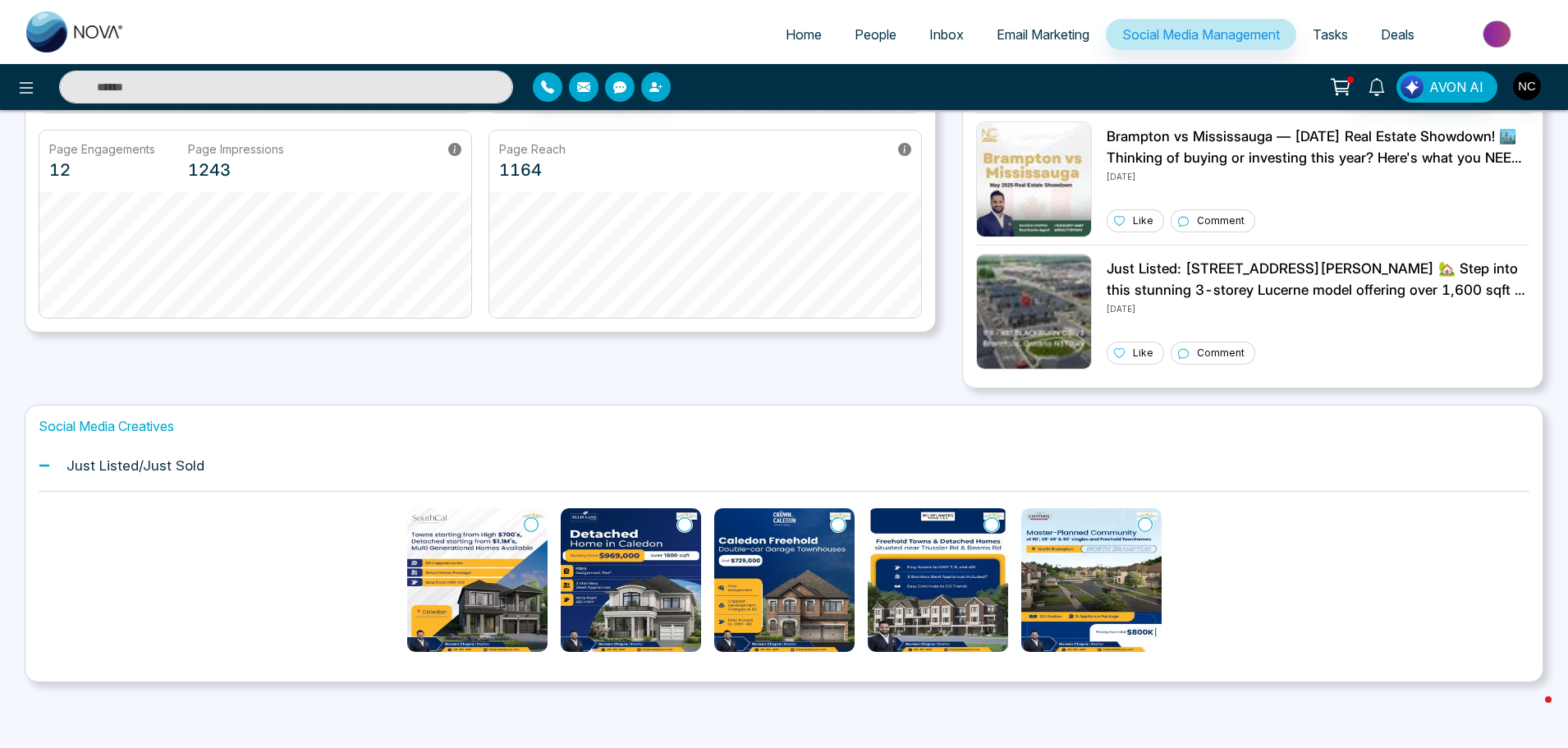
click at [526, 517] on icon at bounding box center [531, 524] width 15 height 16
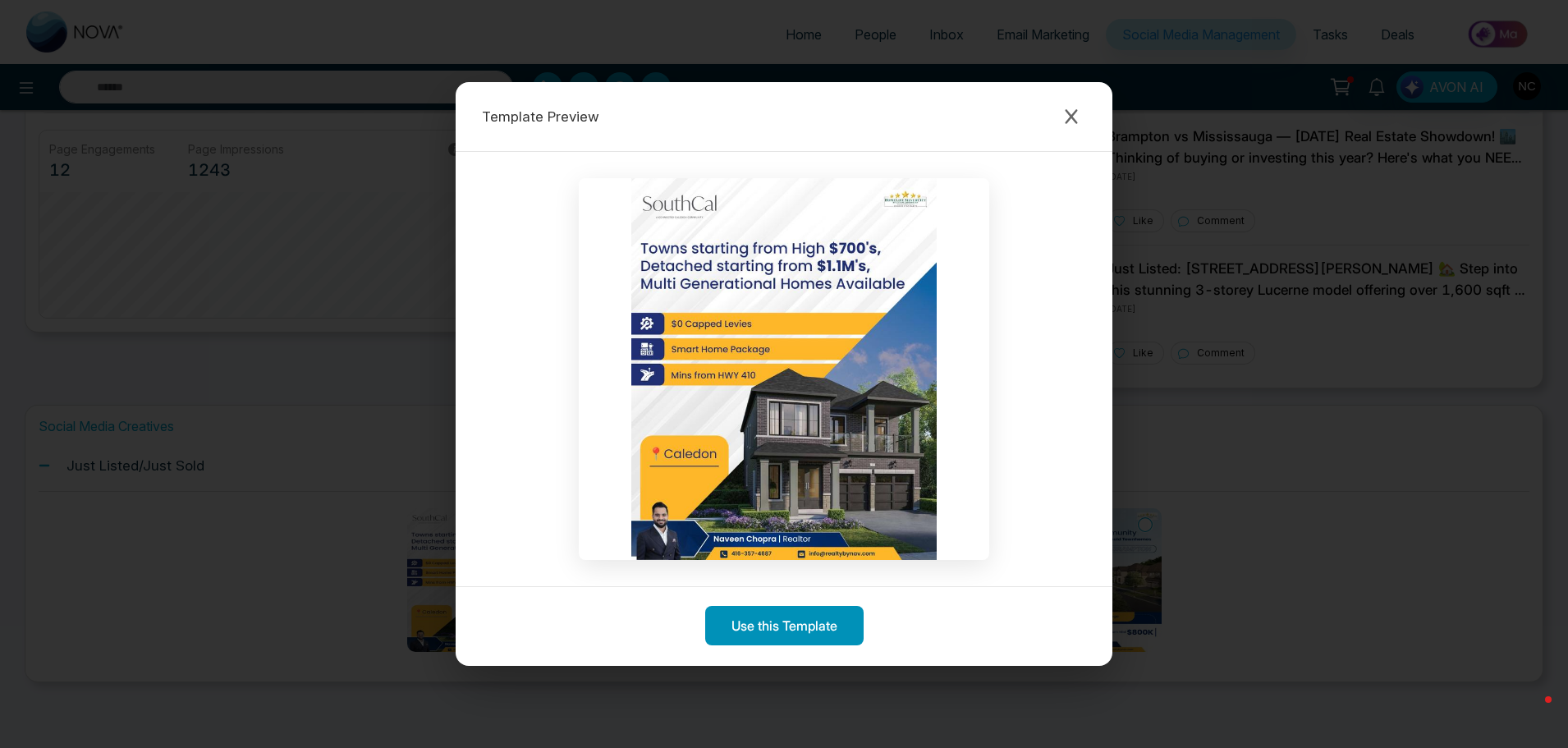
click at [778, 624] on button "Use this Template" at bounding box center [784, 626] width 158 height 40
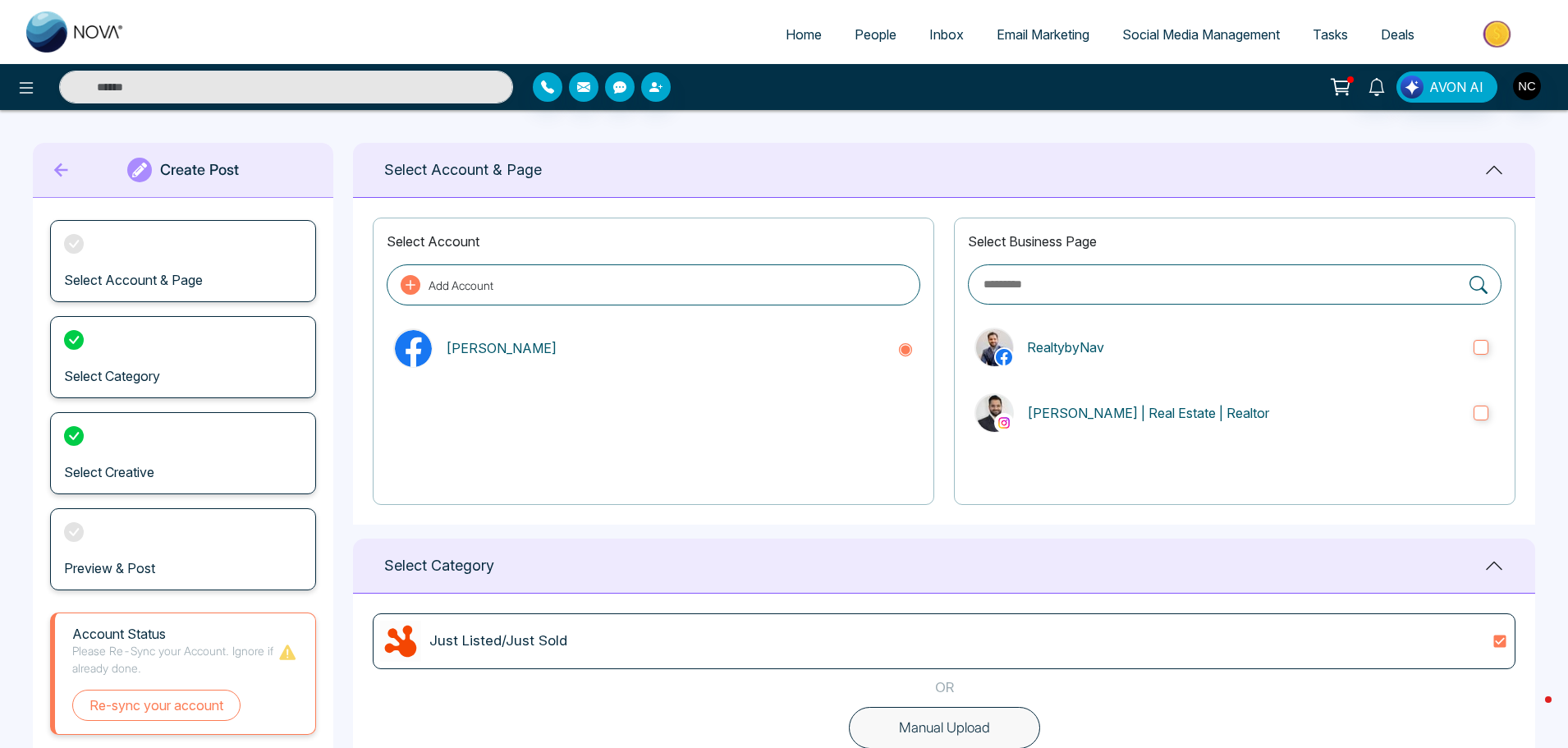
click at [598, 657] on div "Just Listed/Just Sold" at bounding box center [943, 642] width 1128 height 41
click at [710, 638] on div "Just Listed/Just Sold" at bounding box center [943, 642] width 1128 height 41
